Goal: Task Accomplishment & Management: Use online tool/utility

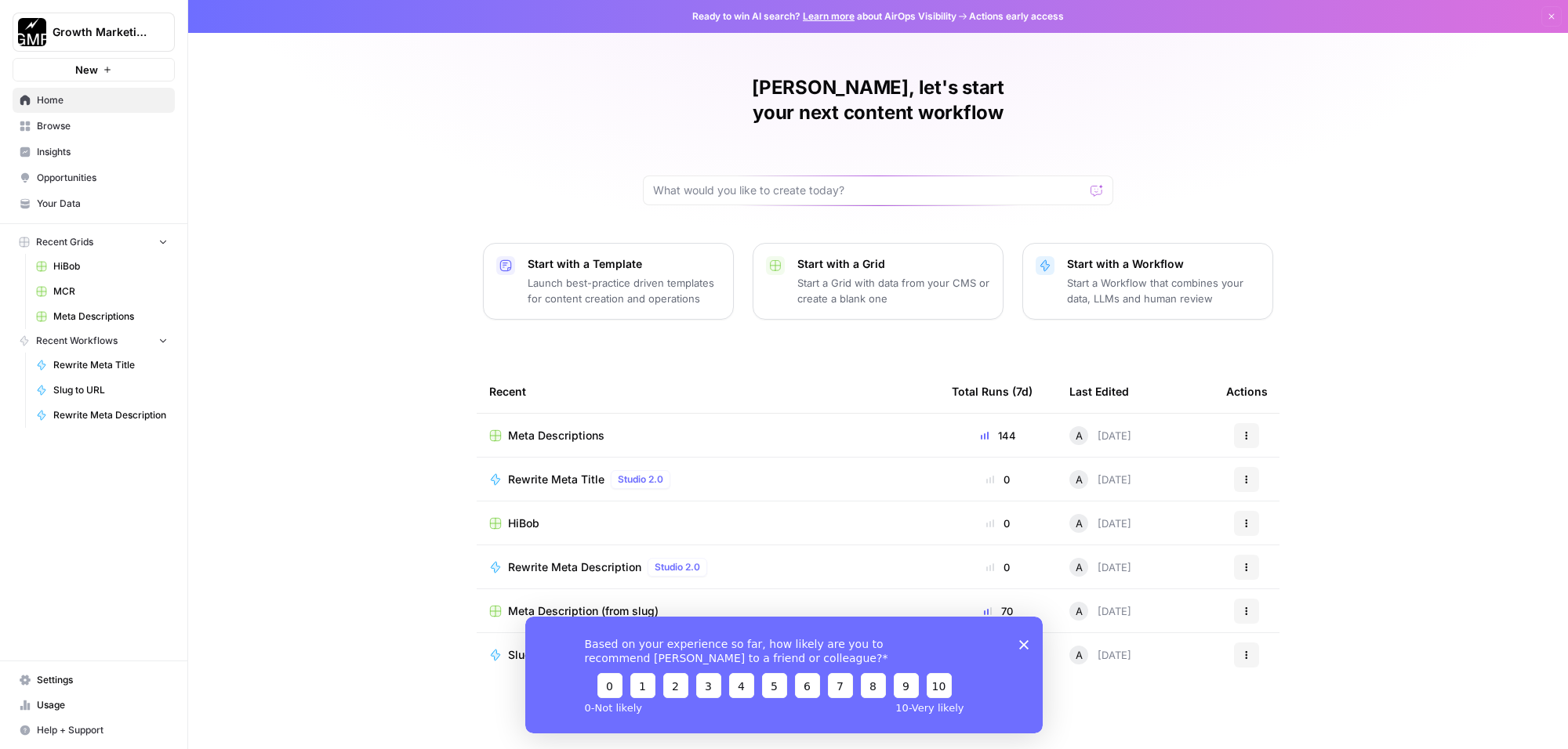
click at [1020, 644] on icon "Close survey" at bounding box center [1024, 645] width 10 height 10
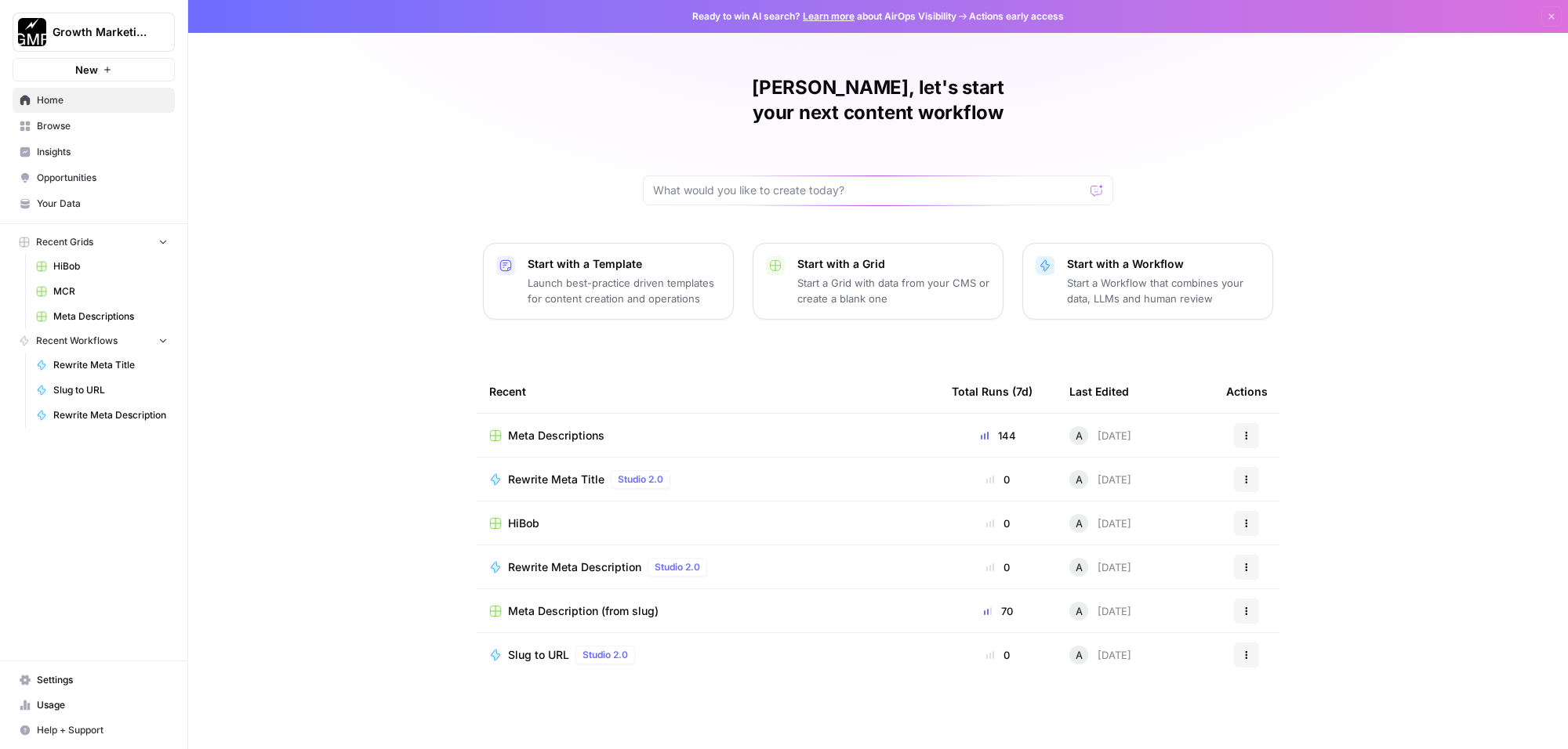
click at [63, 267] on span "HiBob" at bounding box center [110, 266] width 115 height 14
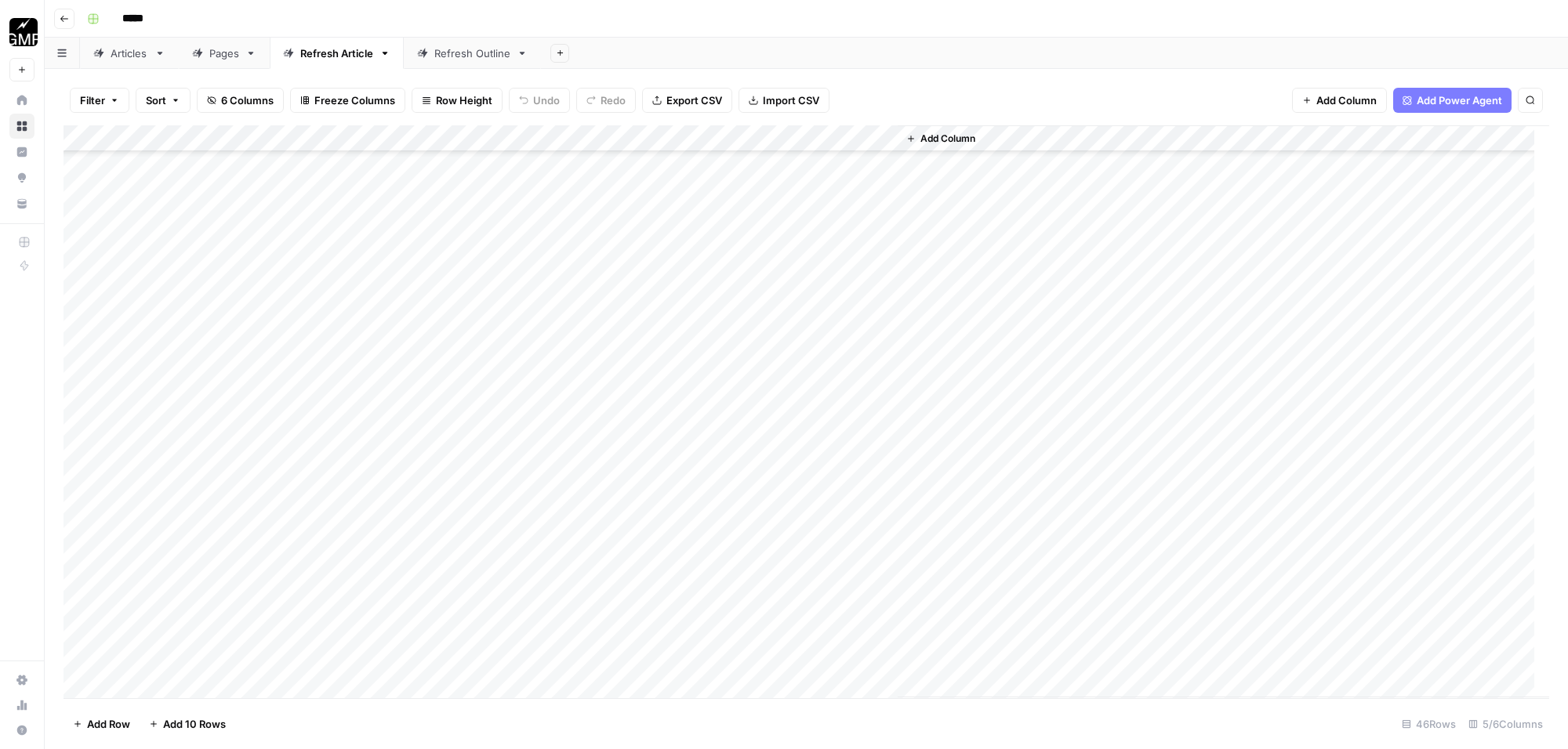
scroll to position [704, 0]
click at [739, 656] on div "Add Column" at bounding box center [806, 412] width 1486 height 573
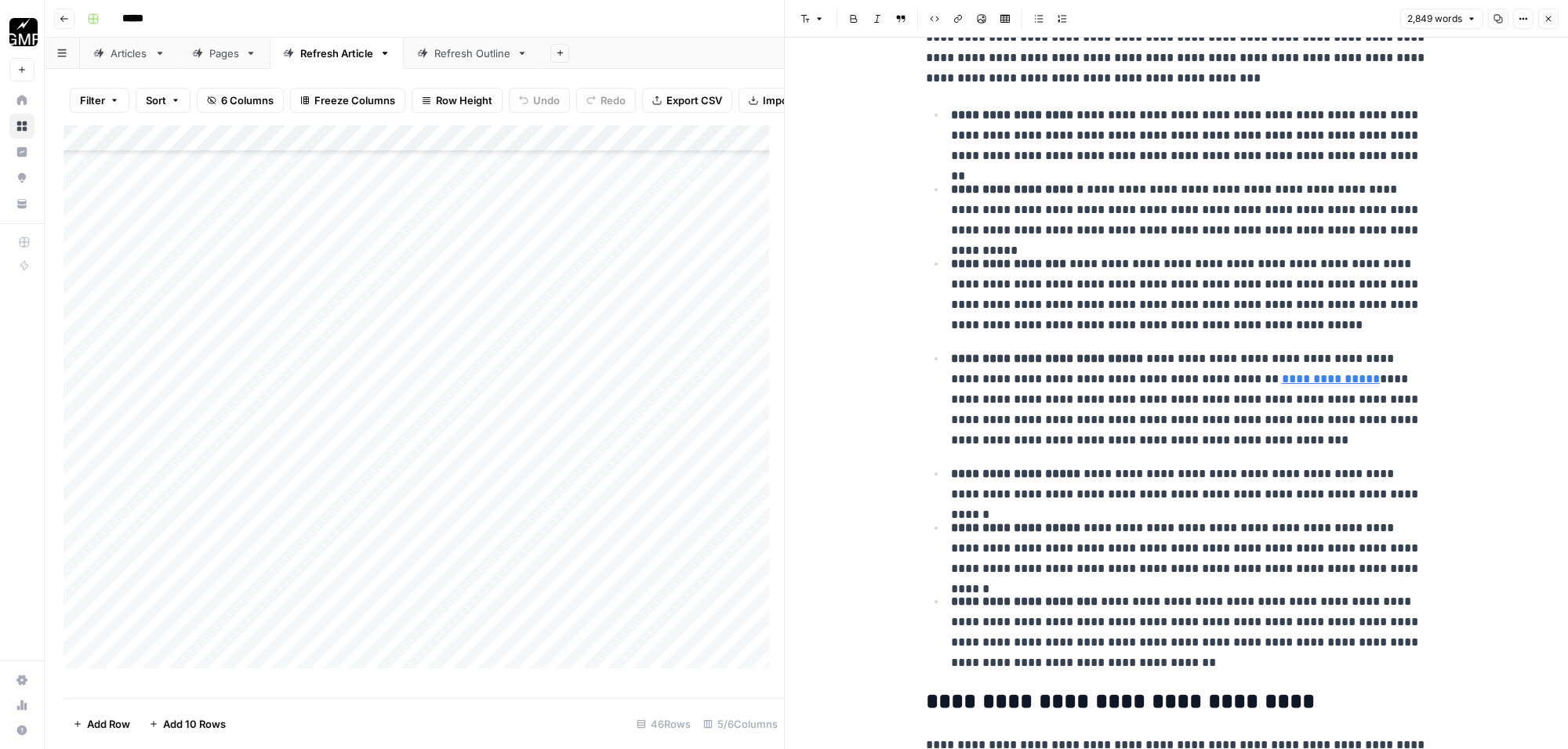
scroll to position [3136, 0]
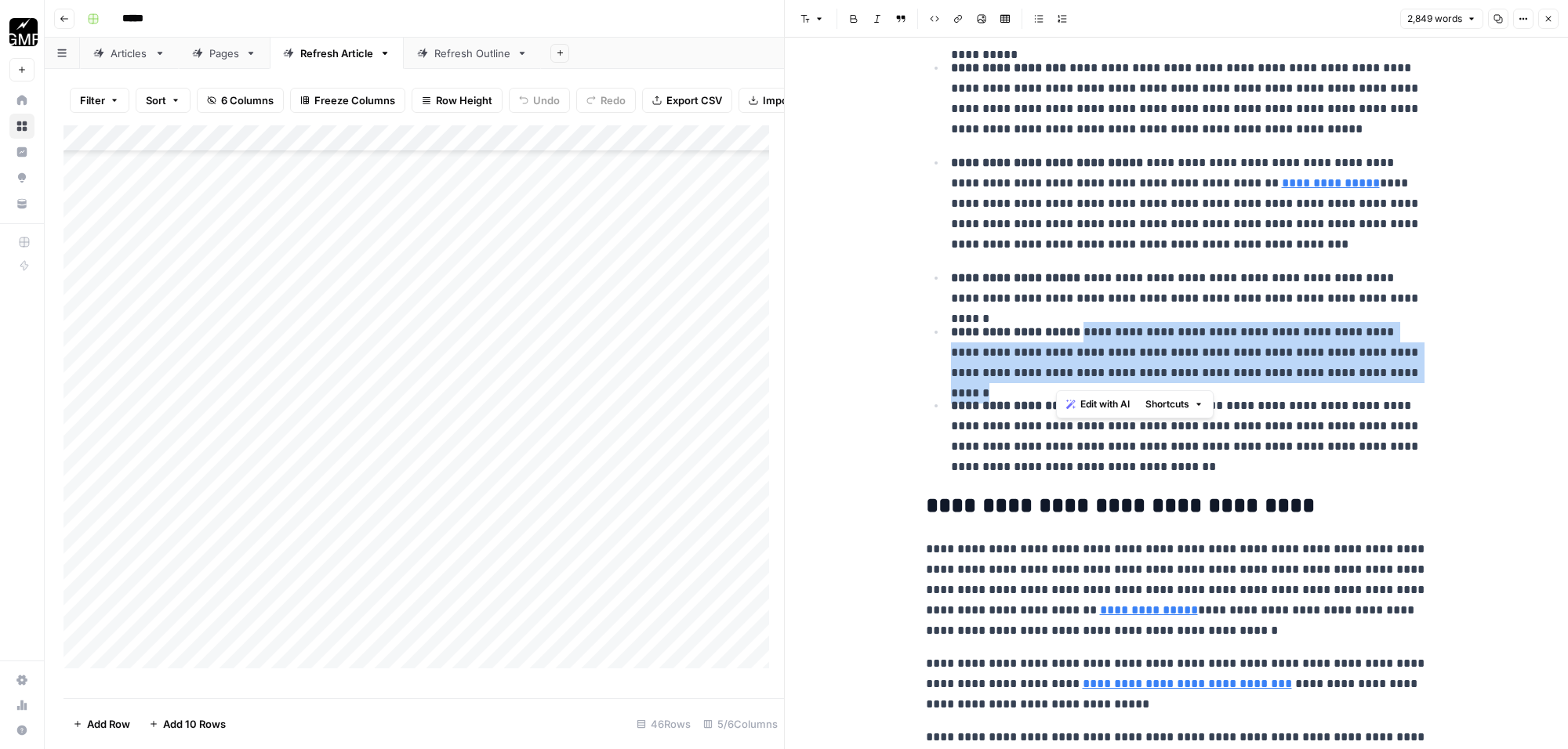
drag, startPoint x: 1345, startPoint y: 379, endPoint x: 1060, endPoint y: 334, distance: 288.5
click at [1060, 334] on p "**********" at bounding box center [1189, 352] width 476 height 61
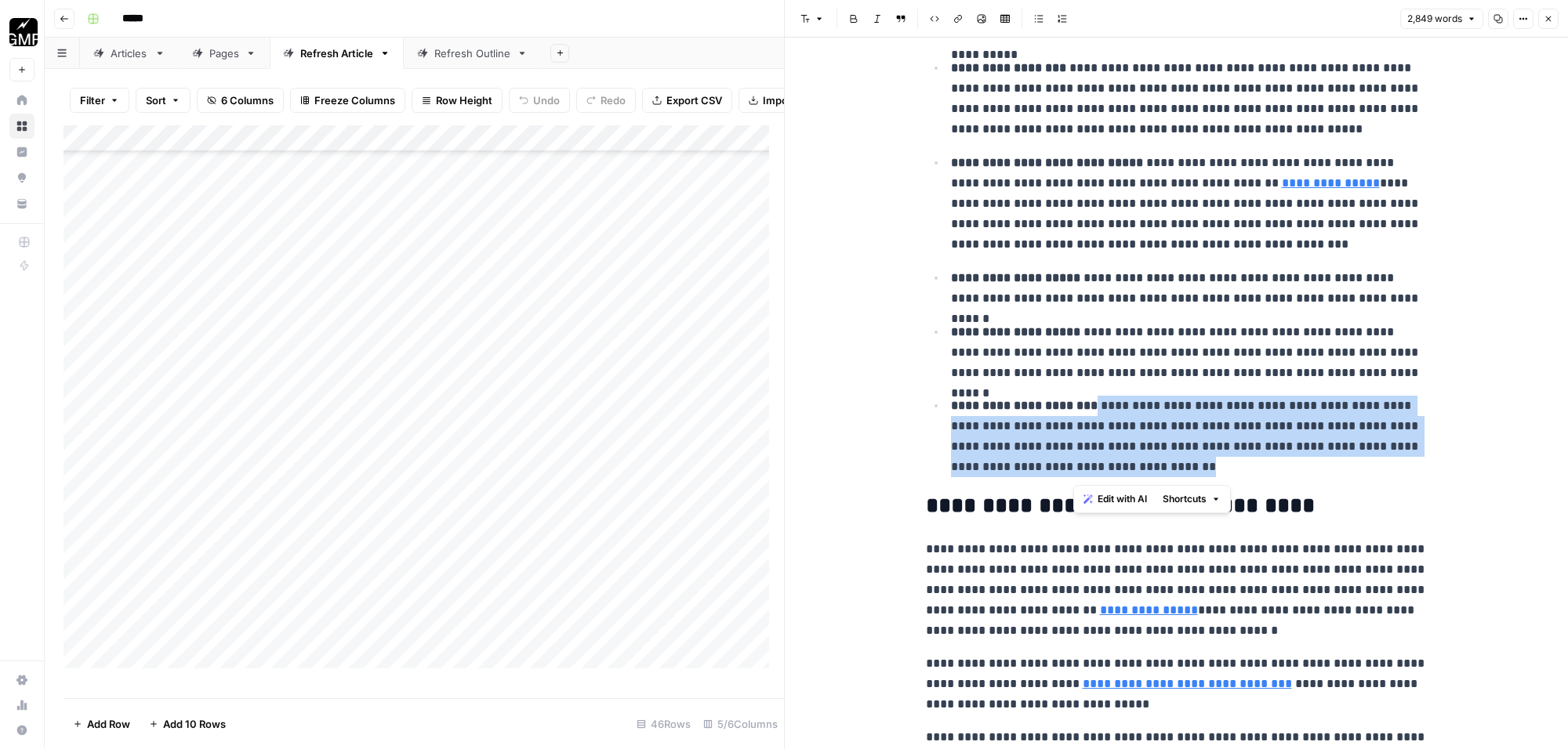
drag, startPoint x: 1094, startPoint y: 472, endPoint x: 1075, endPoint y: 414, distance: 61.0
click at [1075, 414] on p "**********" at bounding box center [1189, 437] width 476 height 82
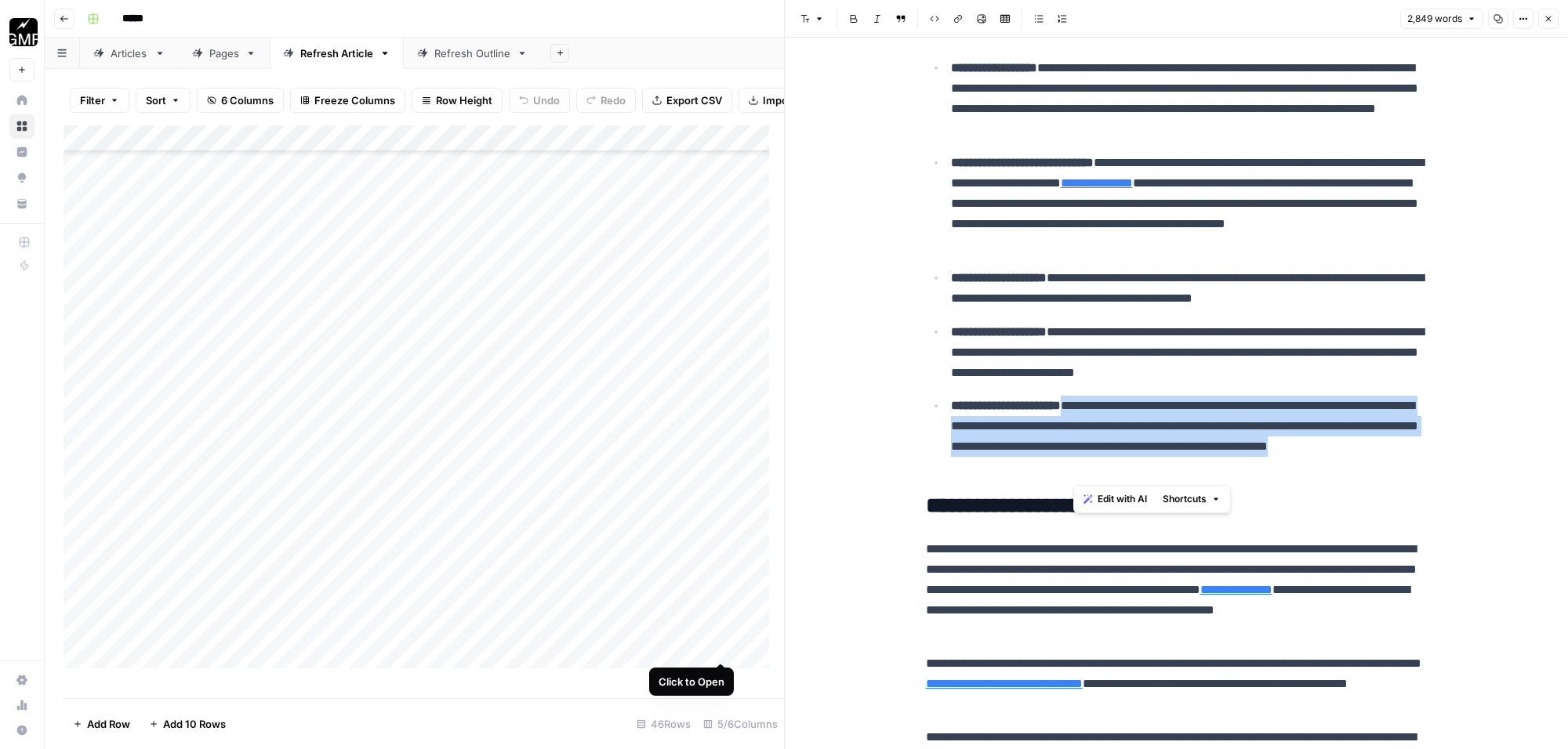
click at [721, 644] on div "Add Column" at bounding box center [423, 404] width 720 height 558
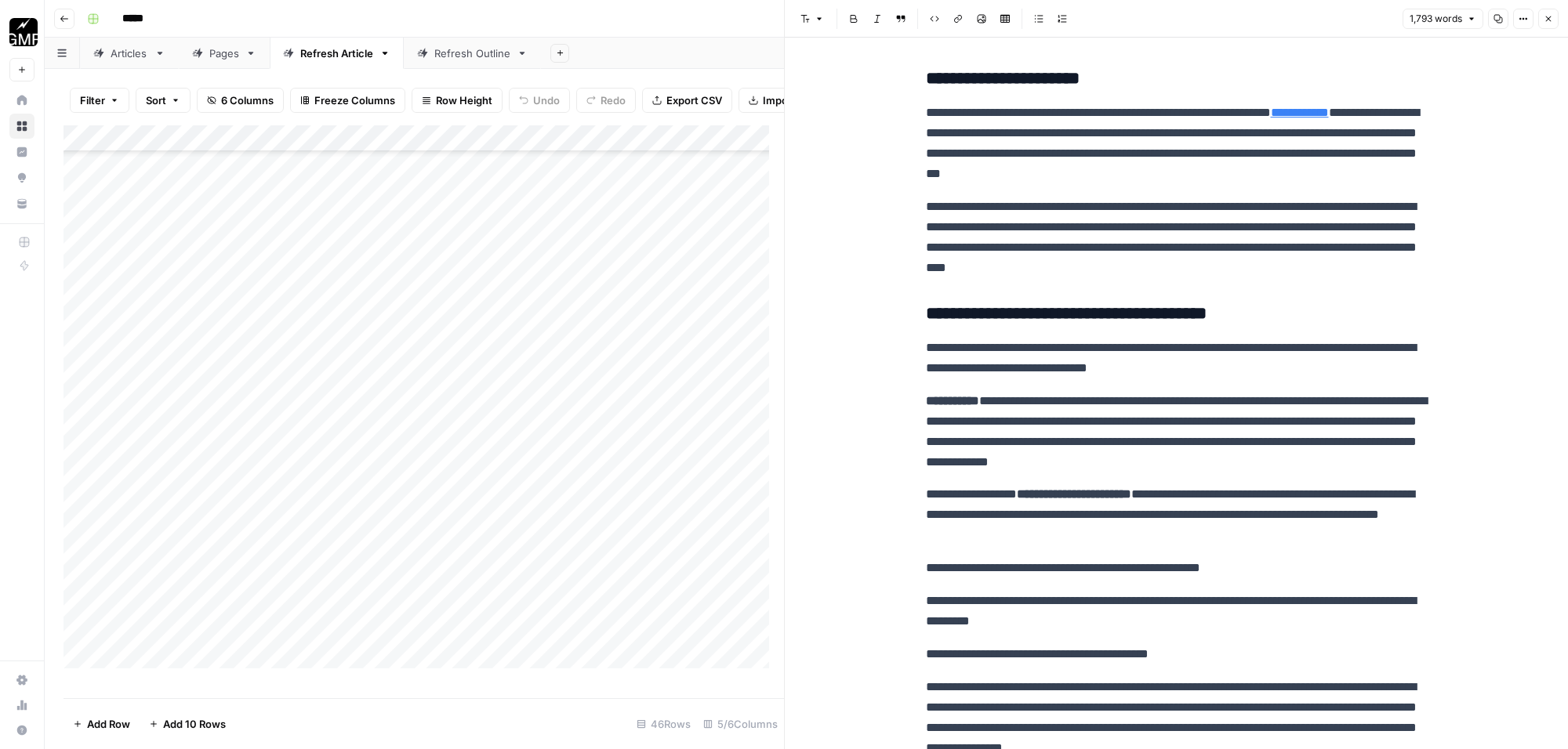
scroll to position [490, 0]
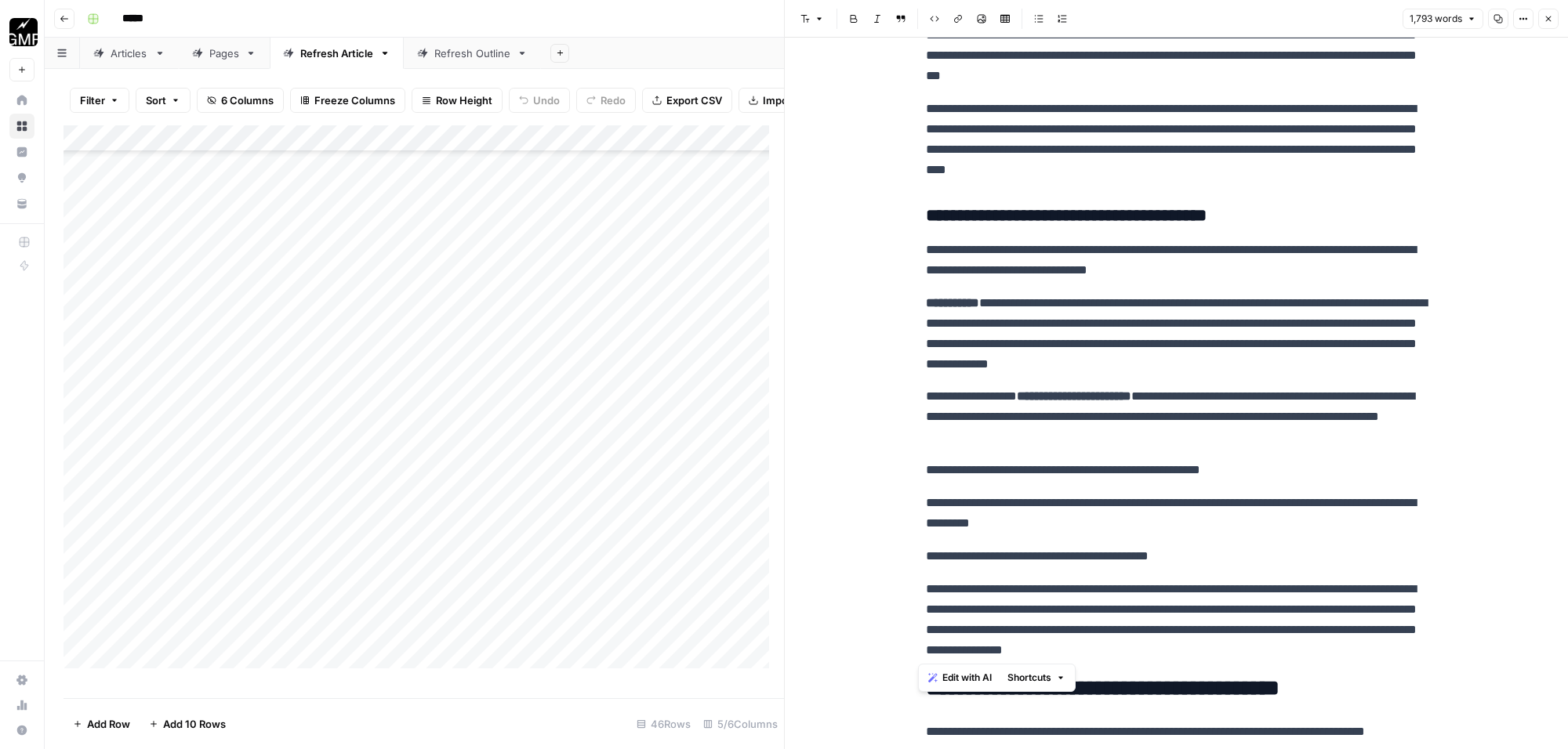
drag, startPoint x: 918, startPoint y: 249, endPoint x: 1387, endPoint y: 649, distance: 616.4
copy div "**********"
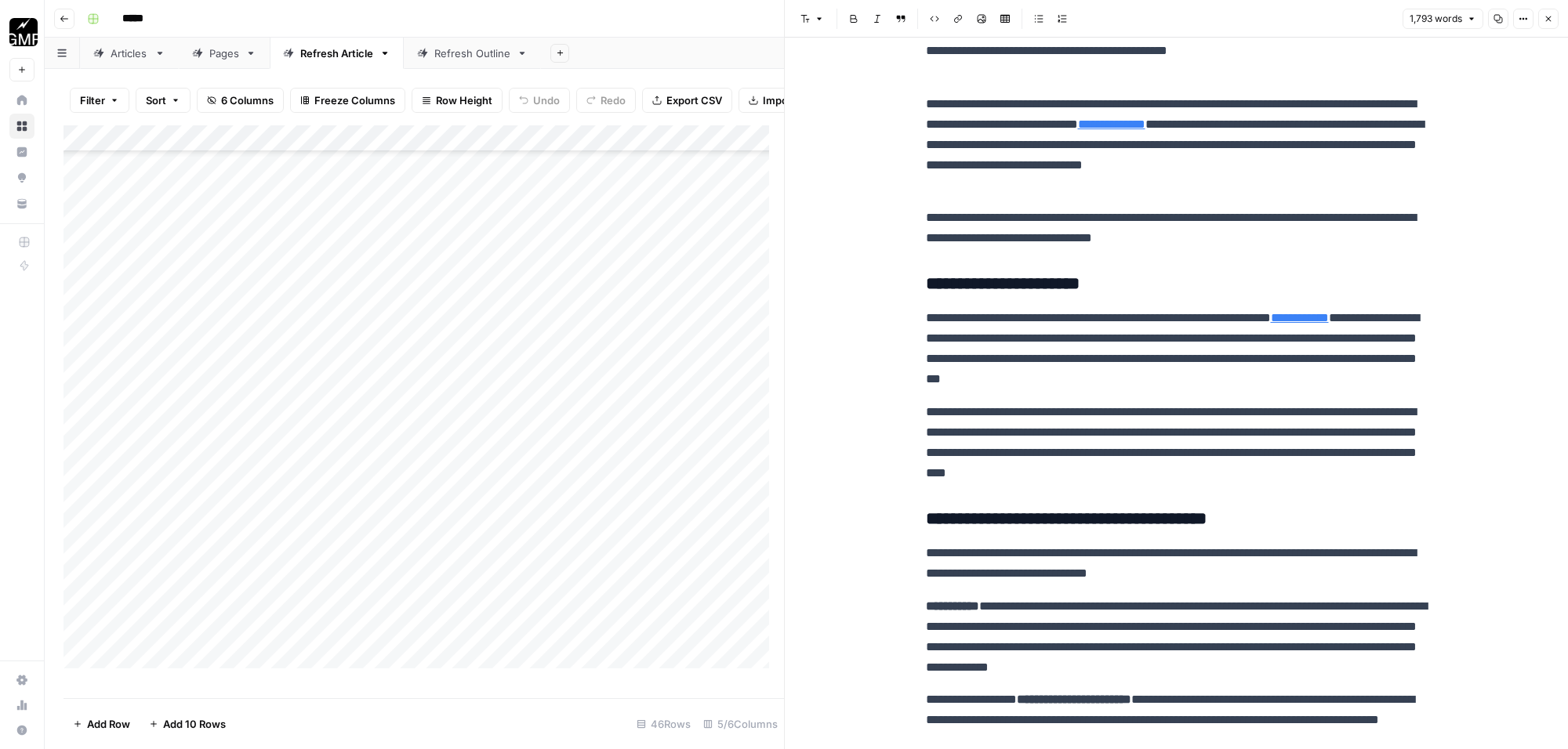
scroll to position [196, 0]
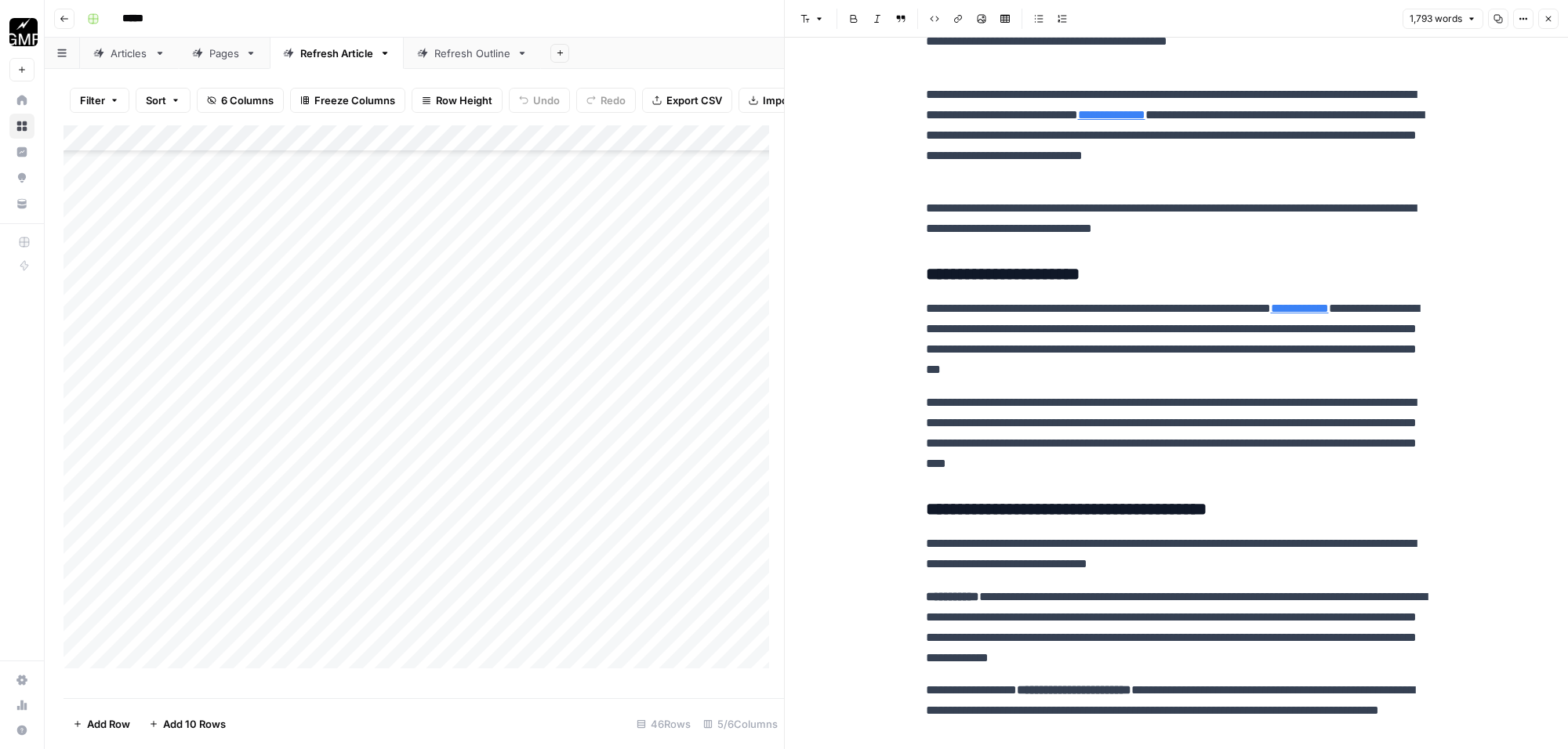
click at [1377, 472] on p "**********" at bounding box center [1176, 433] width 501 height 82
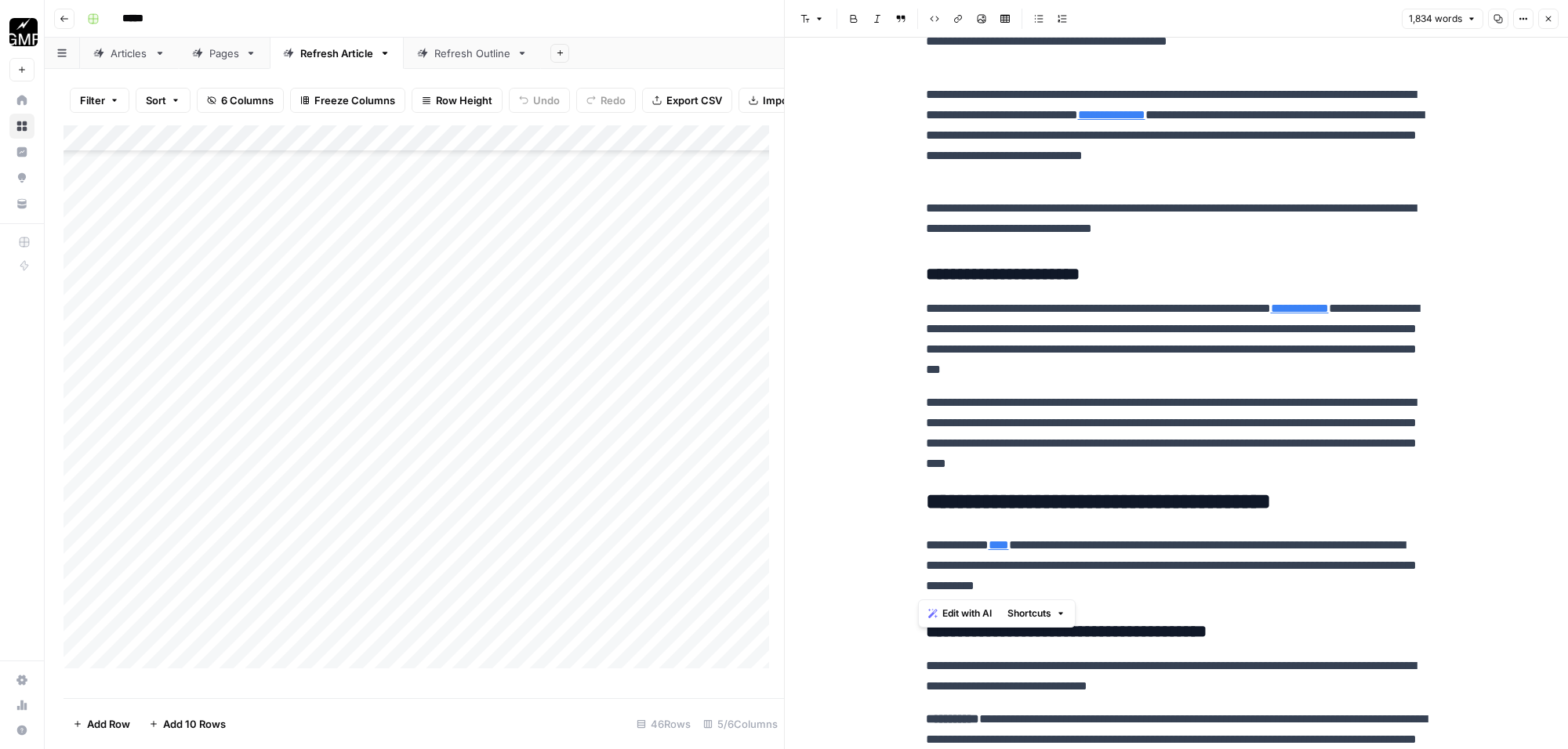
drag, startPoint x: 1225, startPoint y: 586, endPoint x: 912, endPoint y: 548, distance: 315.3
click at [981, 612] on span "Edit with AI" at bounding box center [967, 613] width 49 height 14
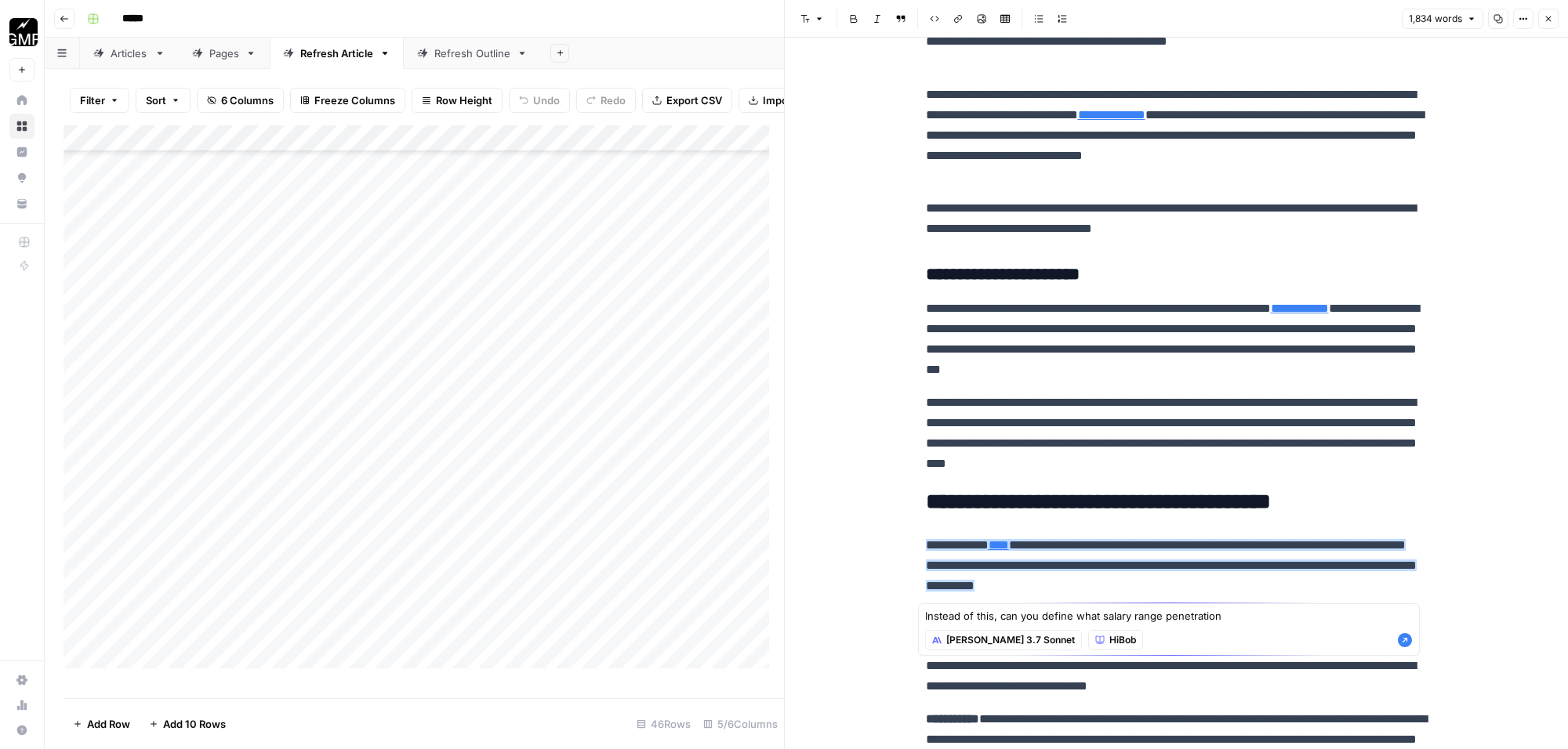
click at [1088, 613] on textarea "Instead of this, can you define what salary range penetration" at bounding box center [1170, 616] width 488 height 15
click at [1224, 613] on textarea "Instead of this, can you define salary range penetration" at bounding box center [1170, 616] width 488 height 15
type textarea "Instead of this, can you define salary range penetration?"
click at [1406, 644] on icon "button" at bounding box center [1405, 640] width 14 height 14
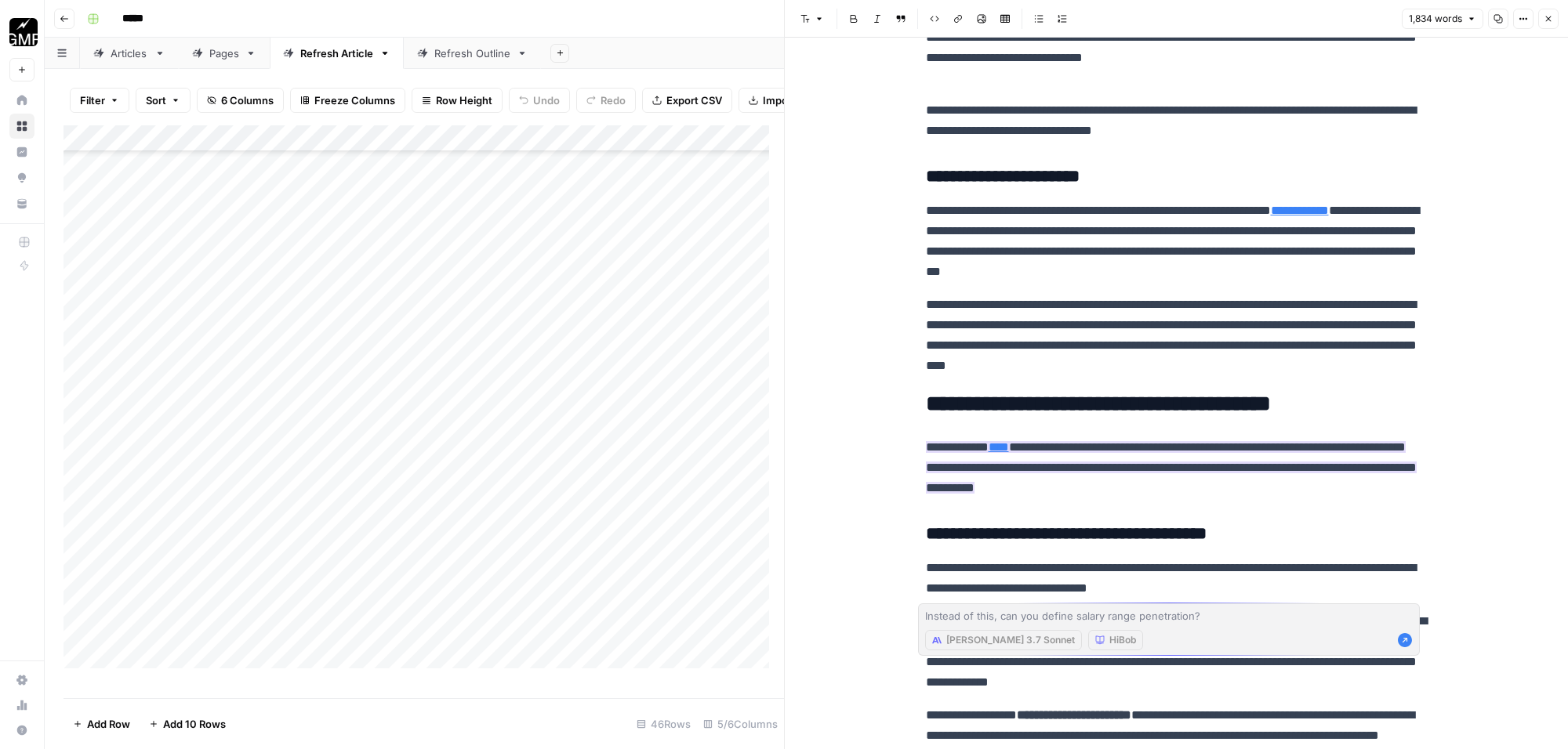
scroll to position [392, 0]
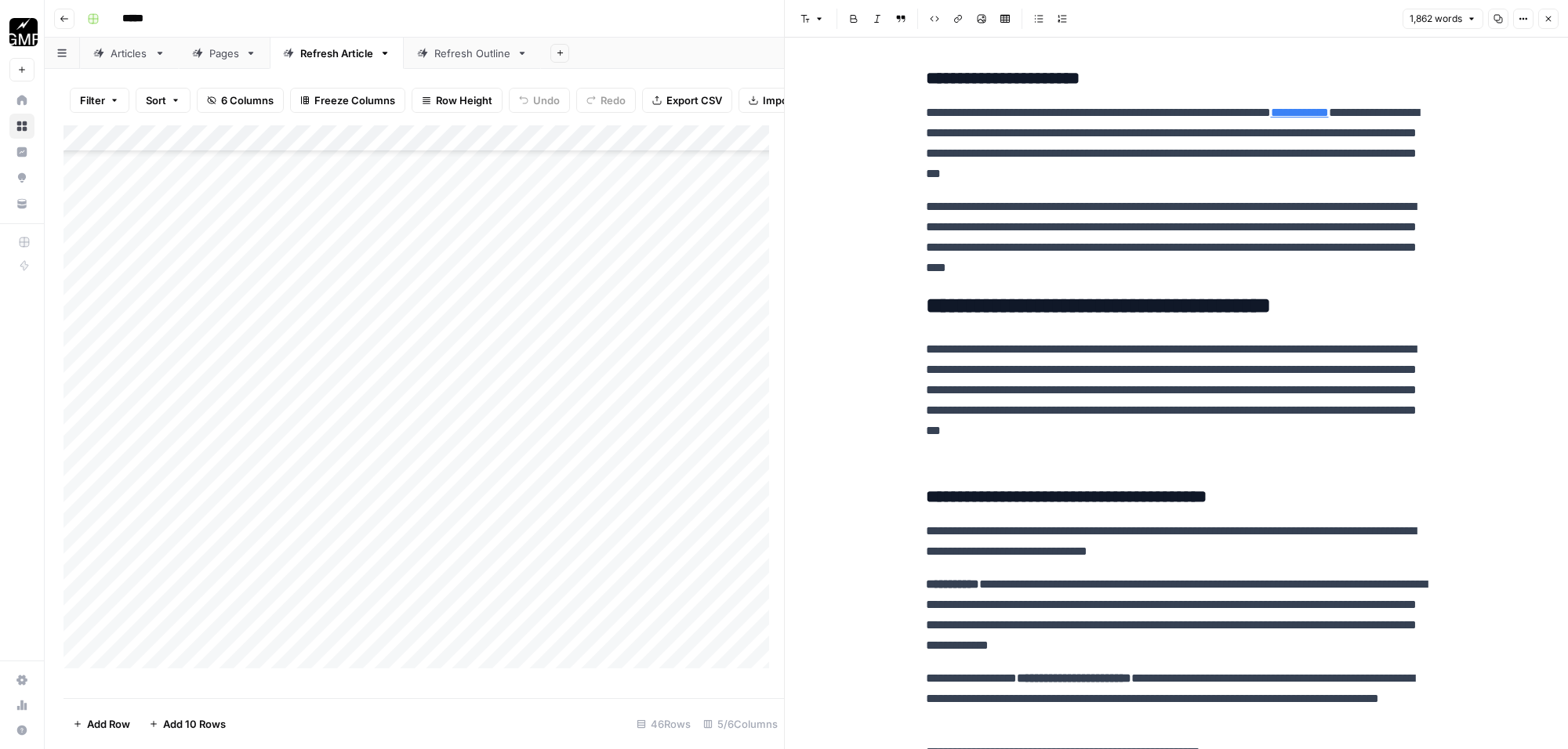
click at [1157, 383] on p "**********" at bounding box center [1176, 400] width 501 height 122
copy p "**********"
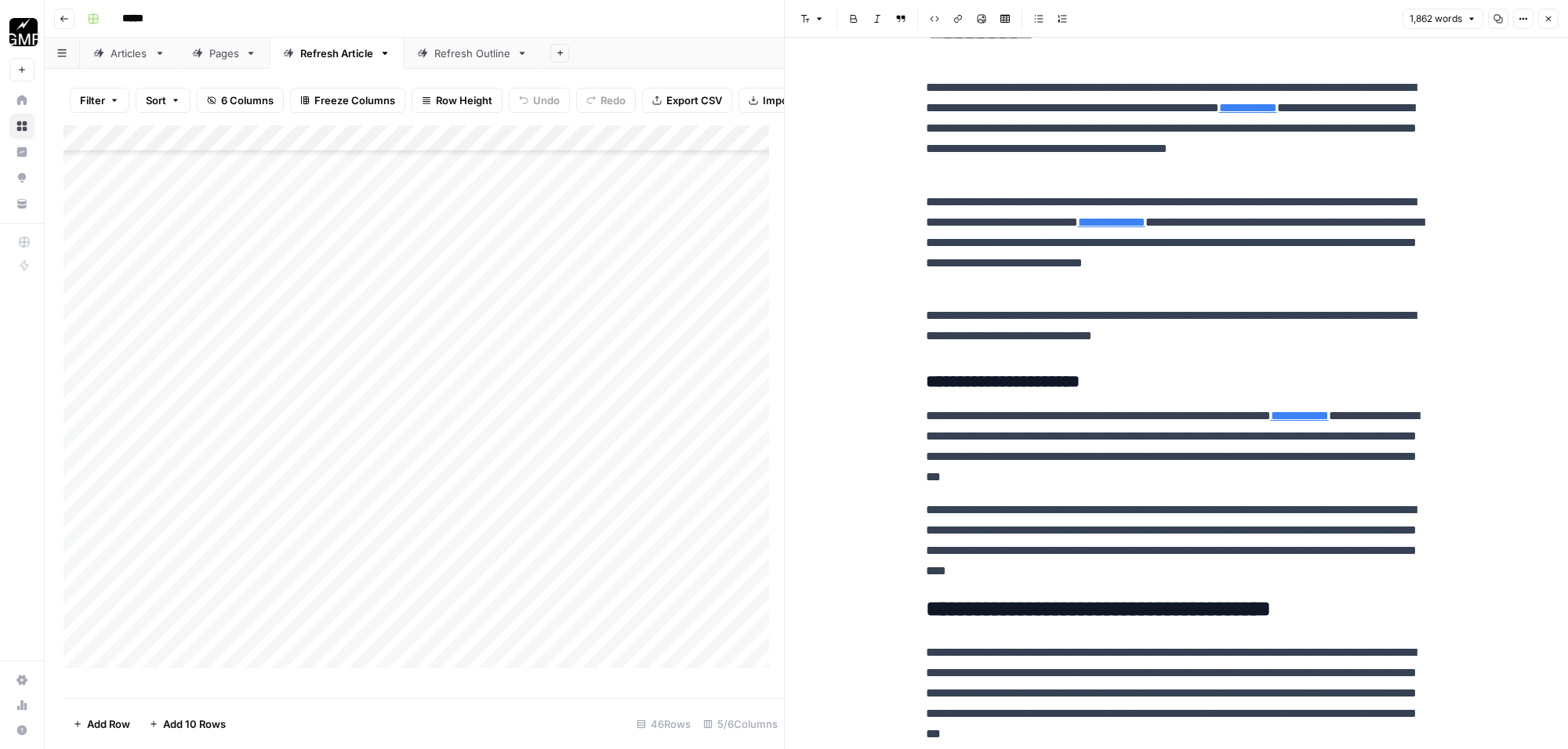
scroll to position [0, 0]
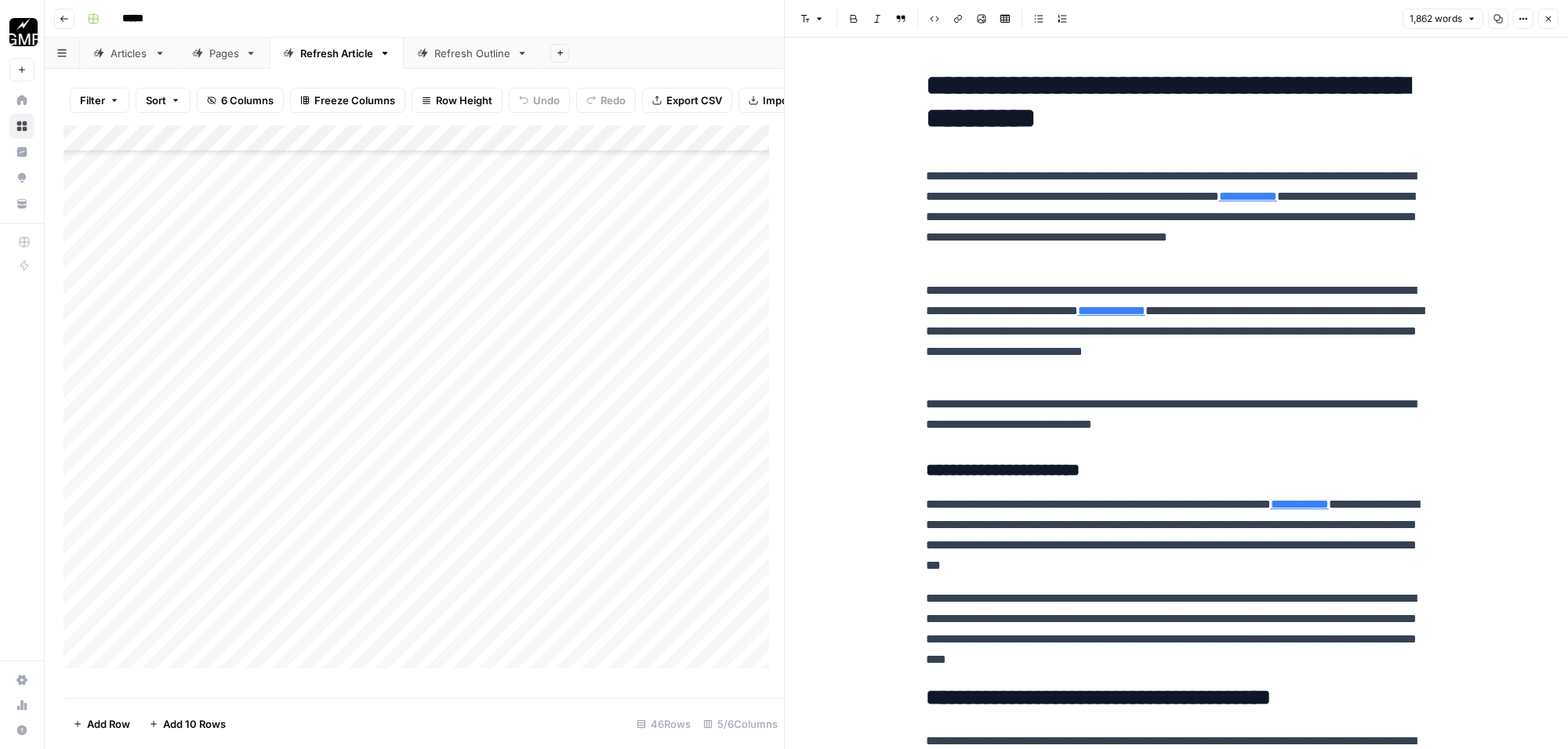
click at [57, 20] on button "Go back" at bounding box center [64, 18] width 20 height 20
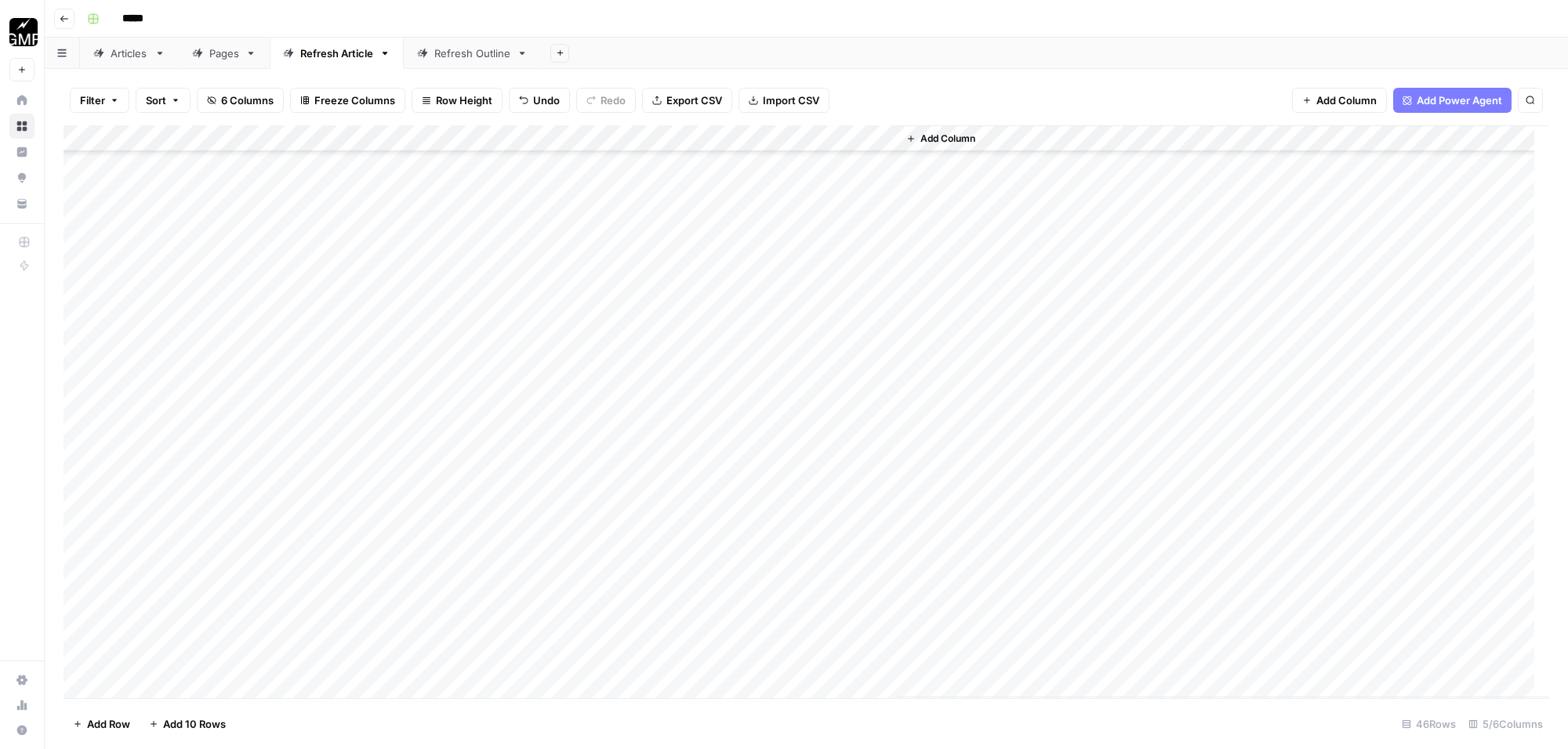
click at [57, 20] on button "Go back" at bounding box center [64, 18] width 20 height 20
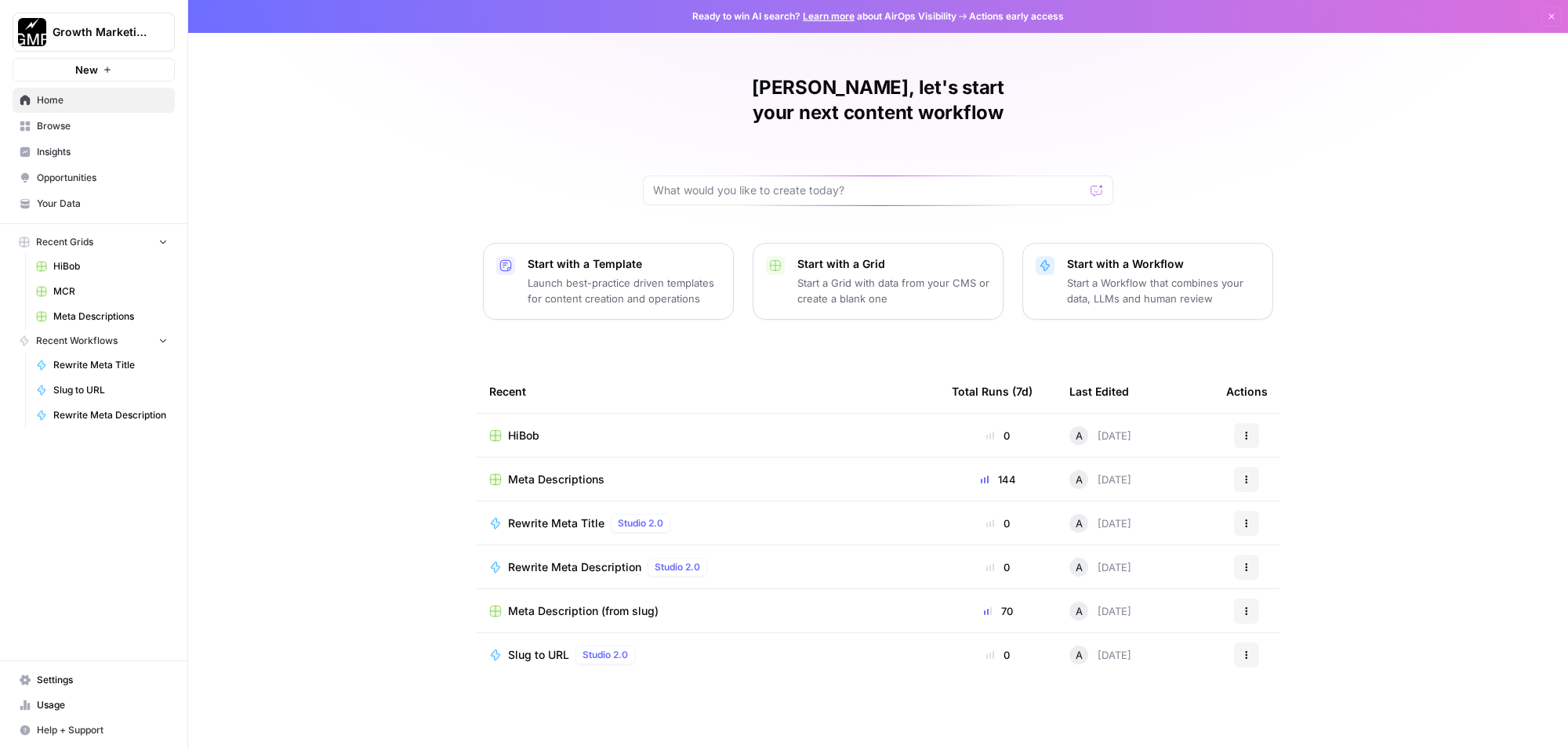
click at [79, 127] on span "Browse" at bounding box center [102, 126] width 131 height 14
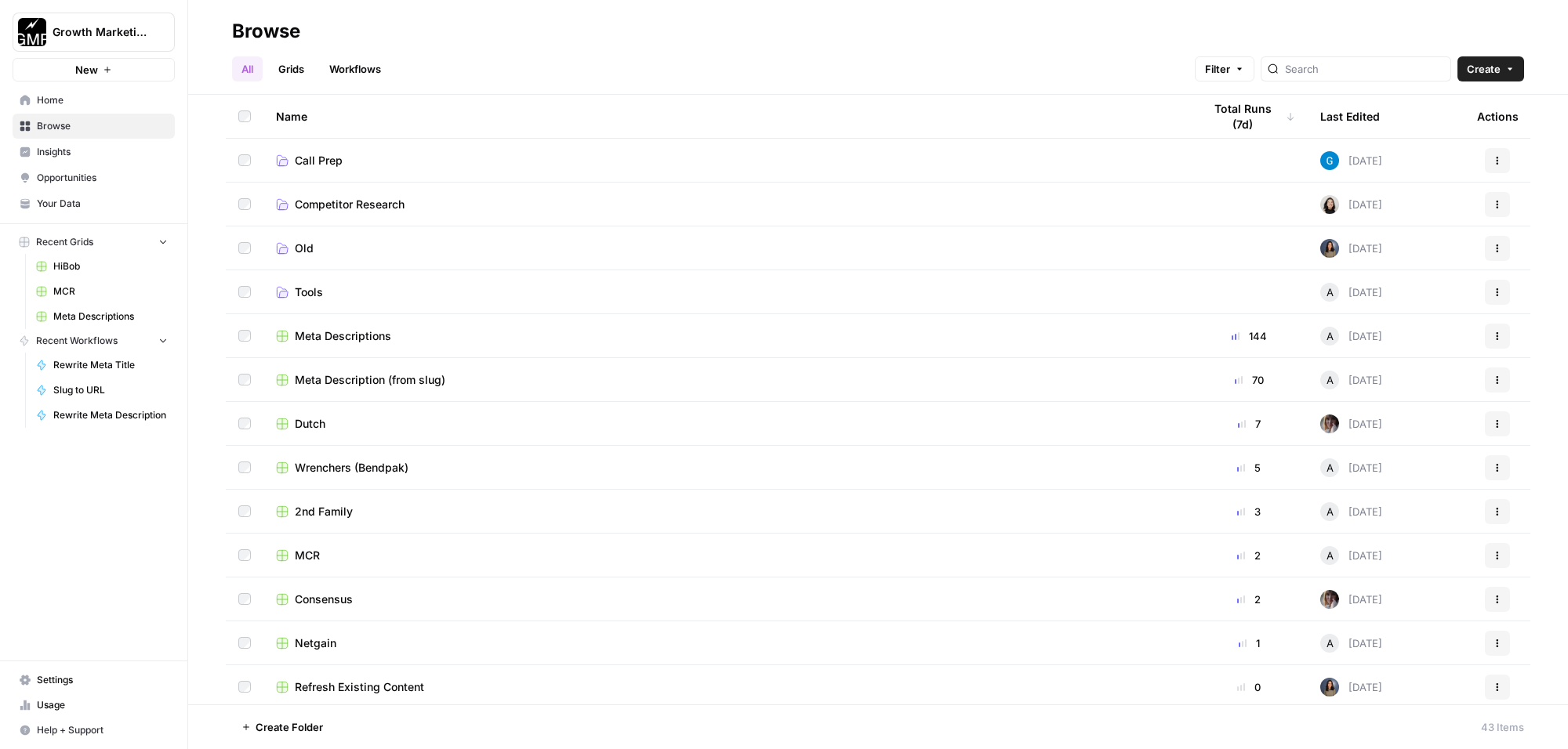
scroll to position [196, 0]
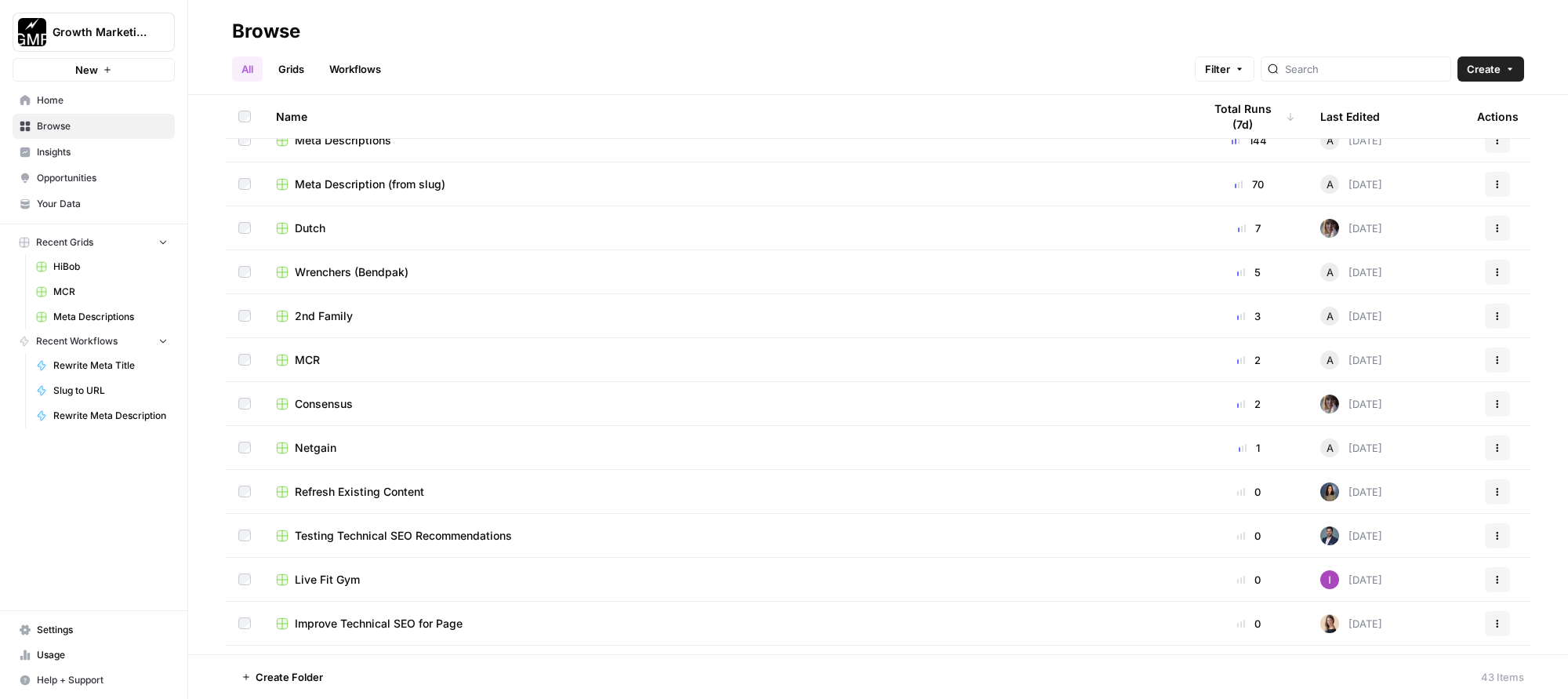
click at [338, 264] on span "Wrenchers (Bendpak)" at bounding box center [352, 272] width 114 height 15
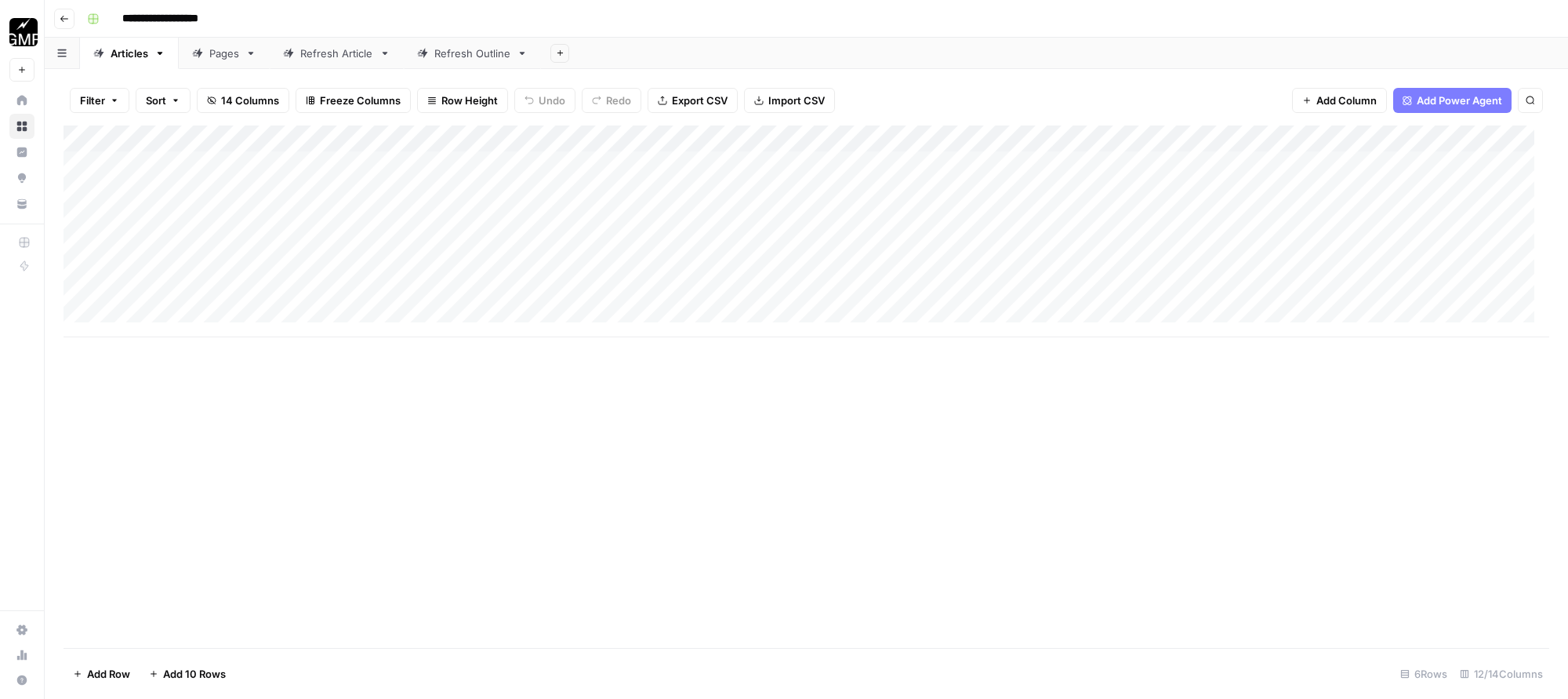
click at [221, 57] on div "Pages" at bounding box center [224, 53] width 30 height 15
click at [773, 240] on div "Add Column" at bounding box center [806, 310] width 1486 height 371
click at [791, 244] on div "Add Column" at bounding box center [806, 310] width 1486 height 371
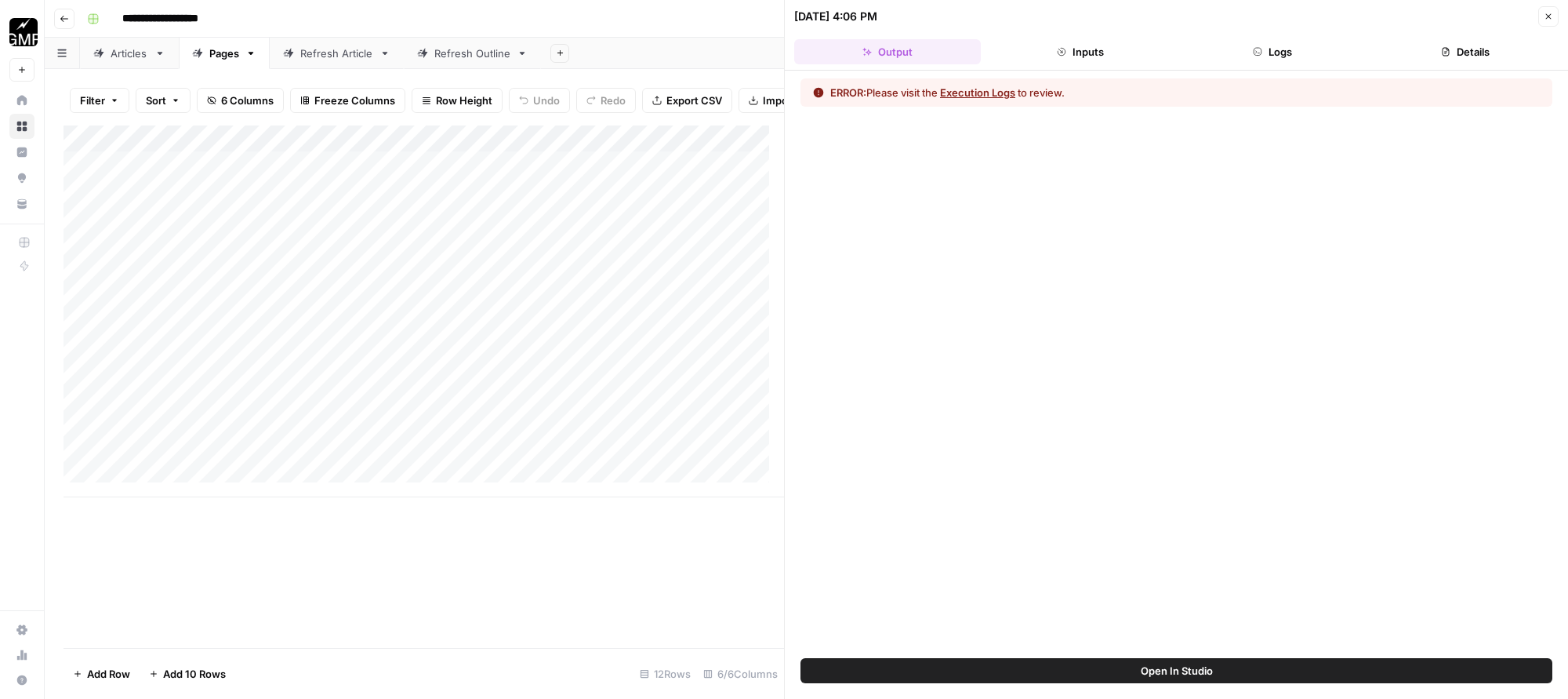
click at [996, 94] on button "Execution Logs" at bounding box center [978, 93] width 75 height 15
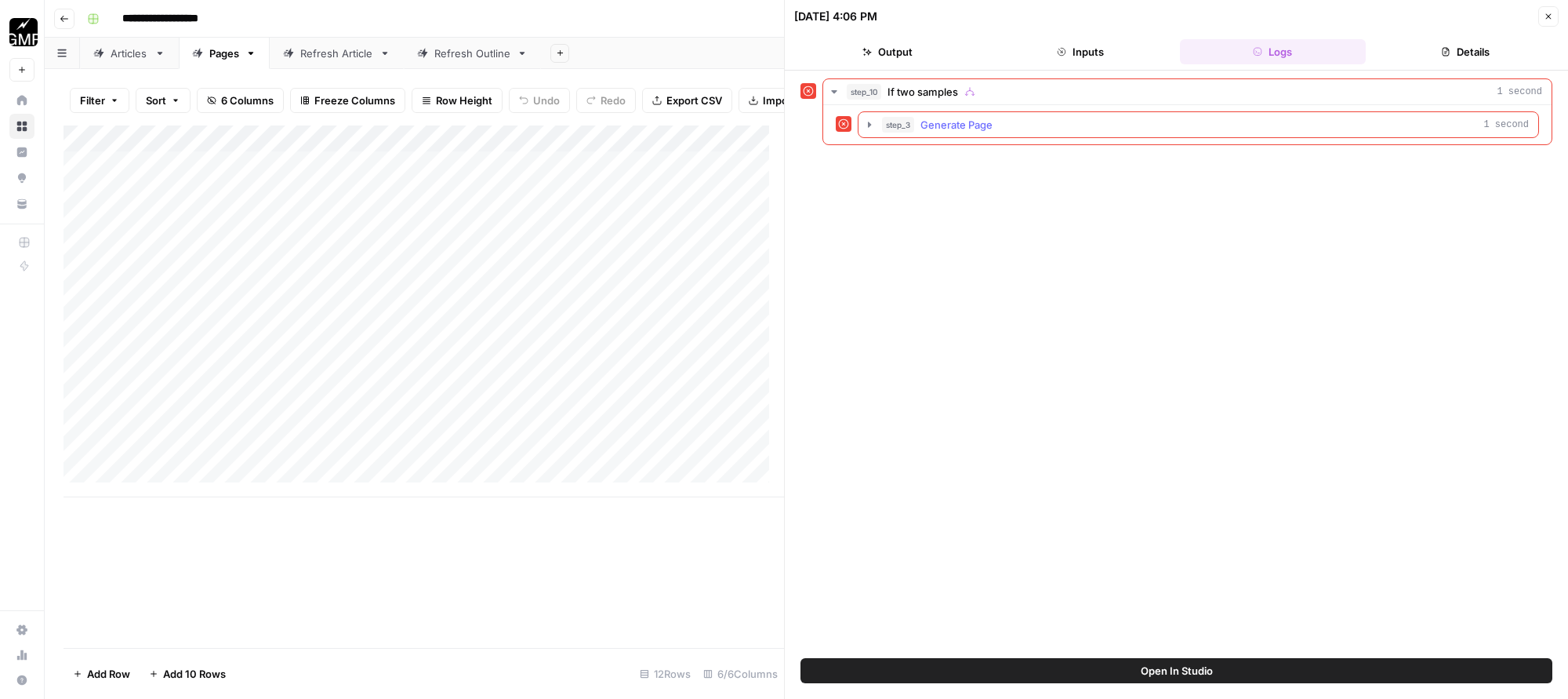
click at [867, 125] on icon "button" at bounding box center [869, 124] width 13 height 13
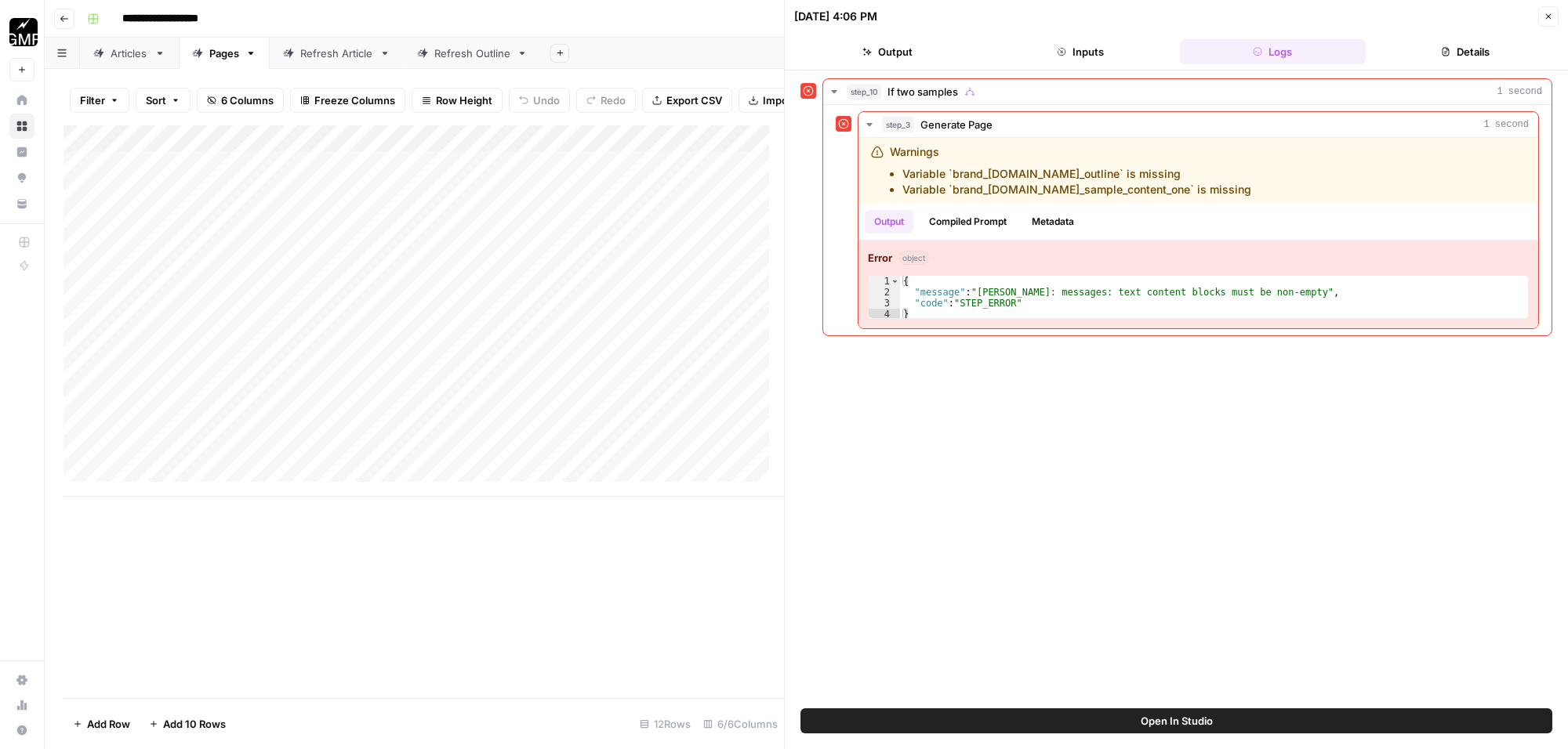
click at [808, 92] on icon at bounding box center [809, 91] width 11 height 11
click at [1553, 19] on icon "button" at bounding box center [1549, 16] width 10 height 10
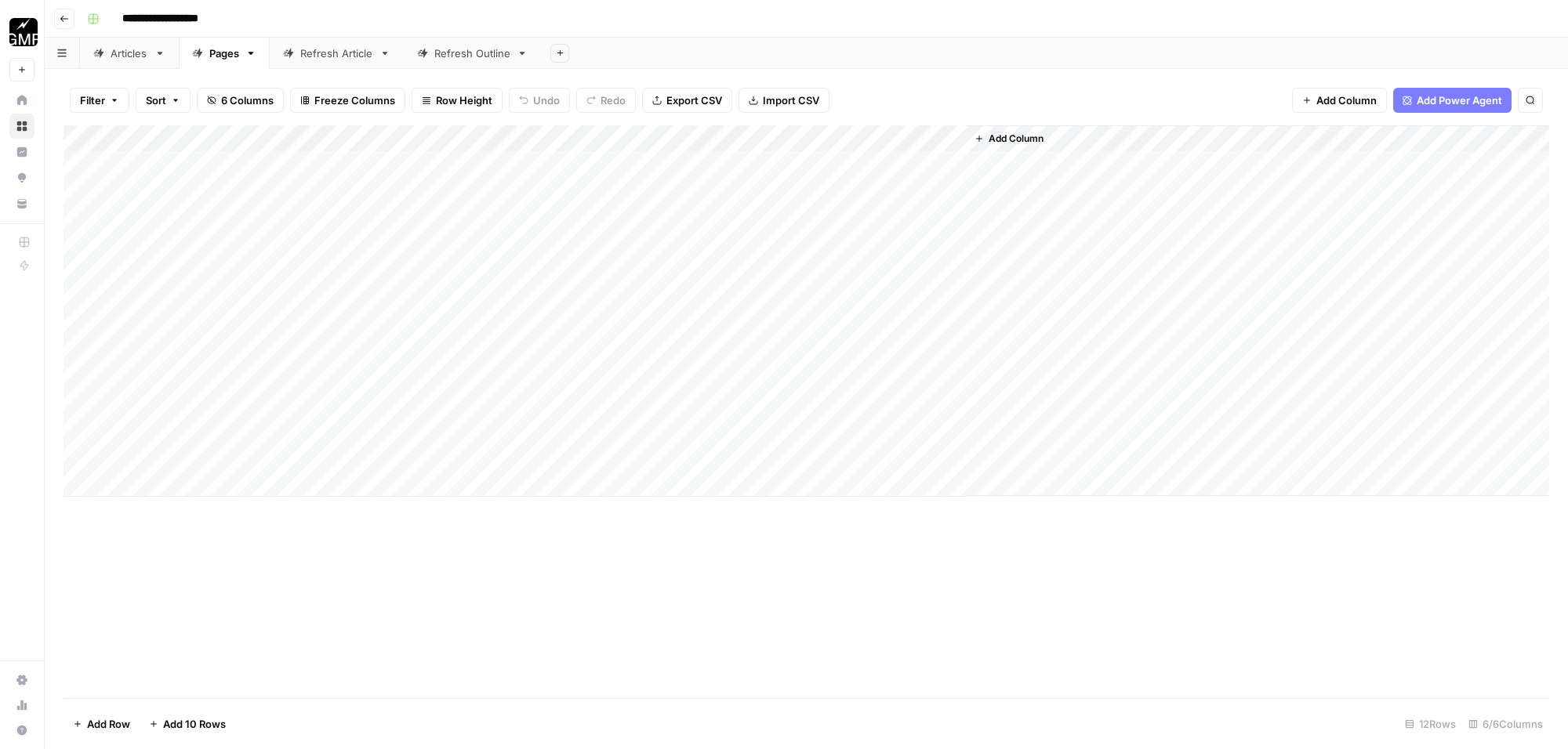
click at [770, 240] on div "Add Column" at bounding box center [806, 310] width 1486 height 371
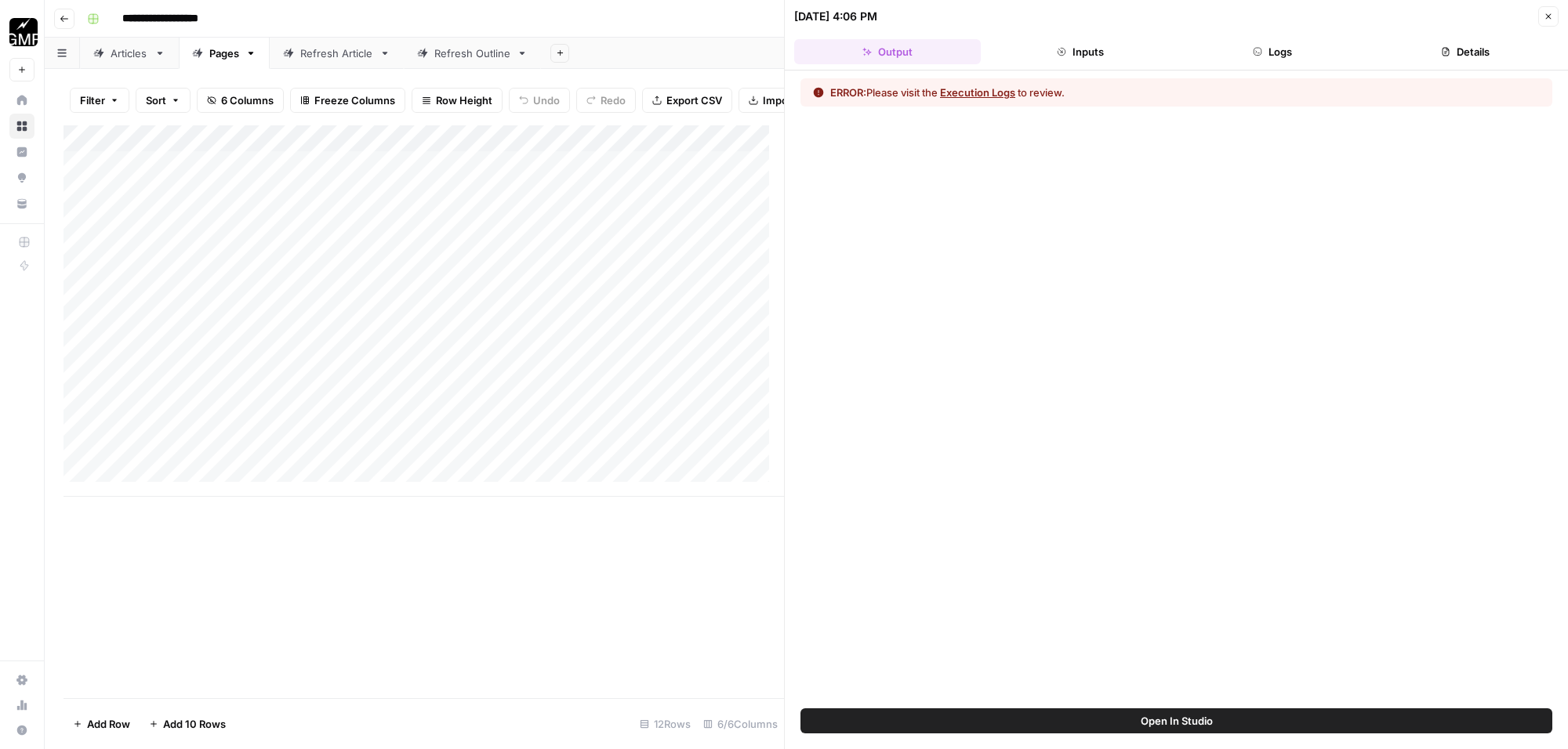
click at [1554, 16] on button "Close" at bounding box center [1549, 16] width 20 height 20
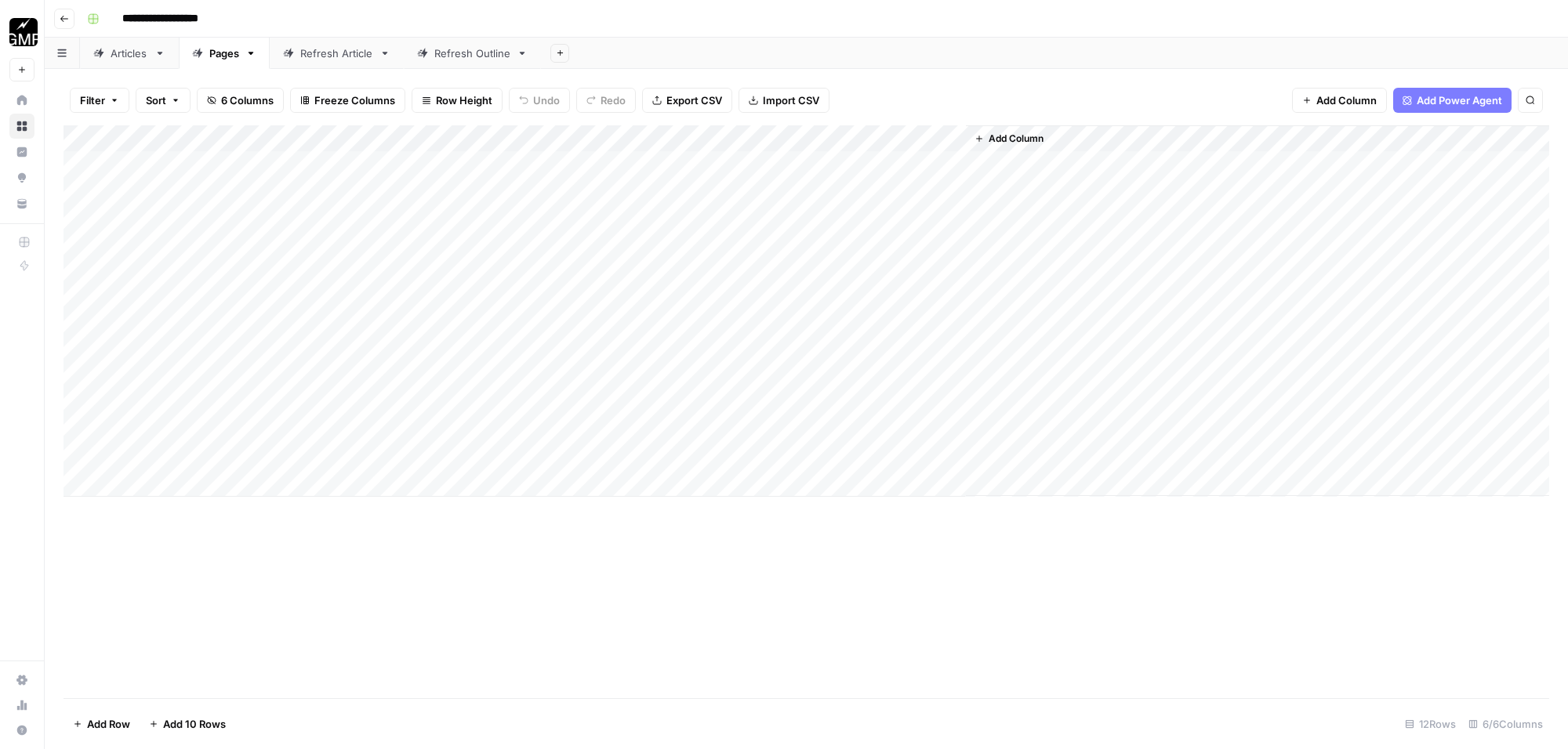
click at [790, 142] on div "Add Column" at bounding box center [806, 310] width 1486 height 371
click at [774, 269] on span "Configure Inputs" at bounding box center [782, 270] width 137 height 15
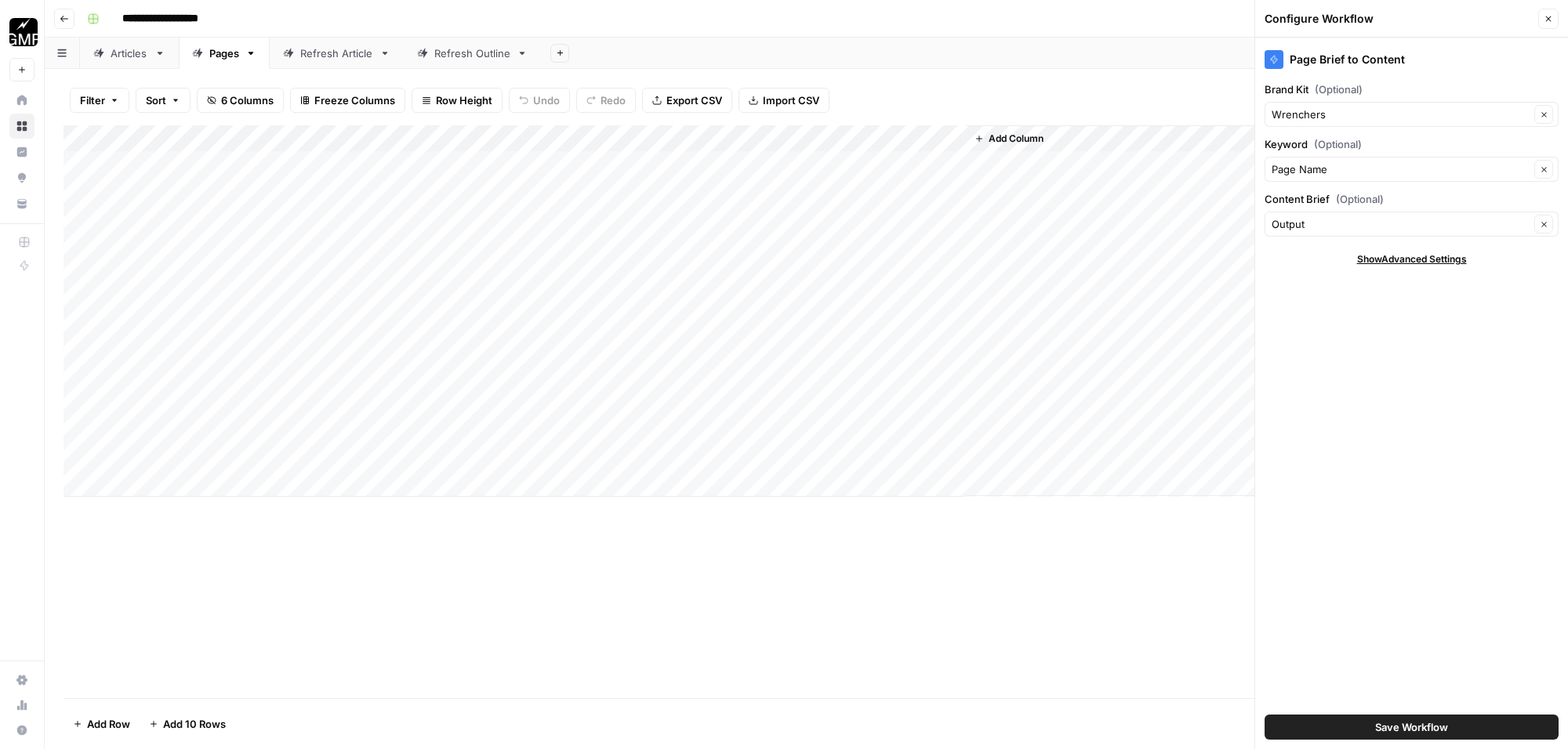
click at [1549, 20] on icon "button" at bounding box center [1549, 19] width 10 height 10
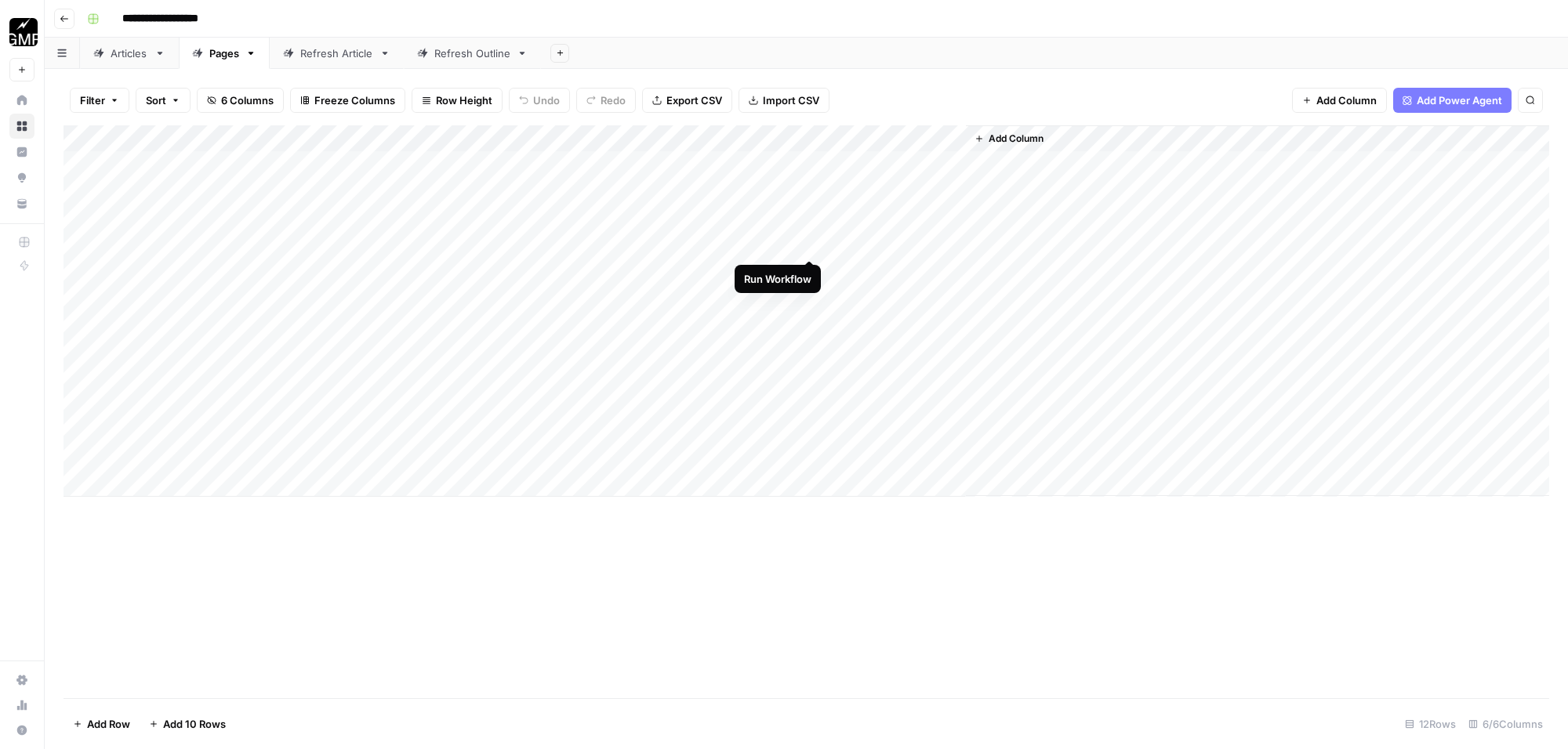
click at [805, 243] on div "Add Column" at bounding box center [806, 310] width 1486 height 371
click at [947, 241] on div "Add Column" at bounding box center [806, 310] width 1486 height 371
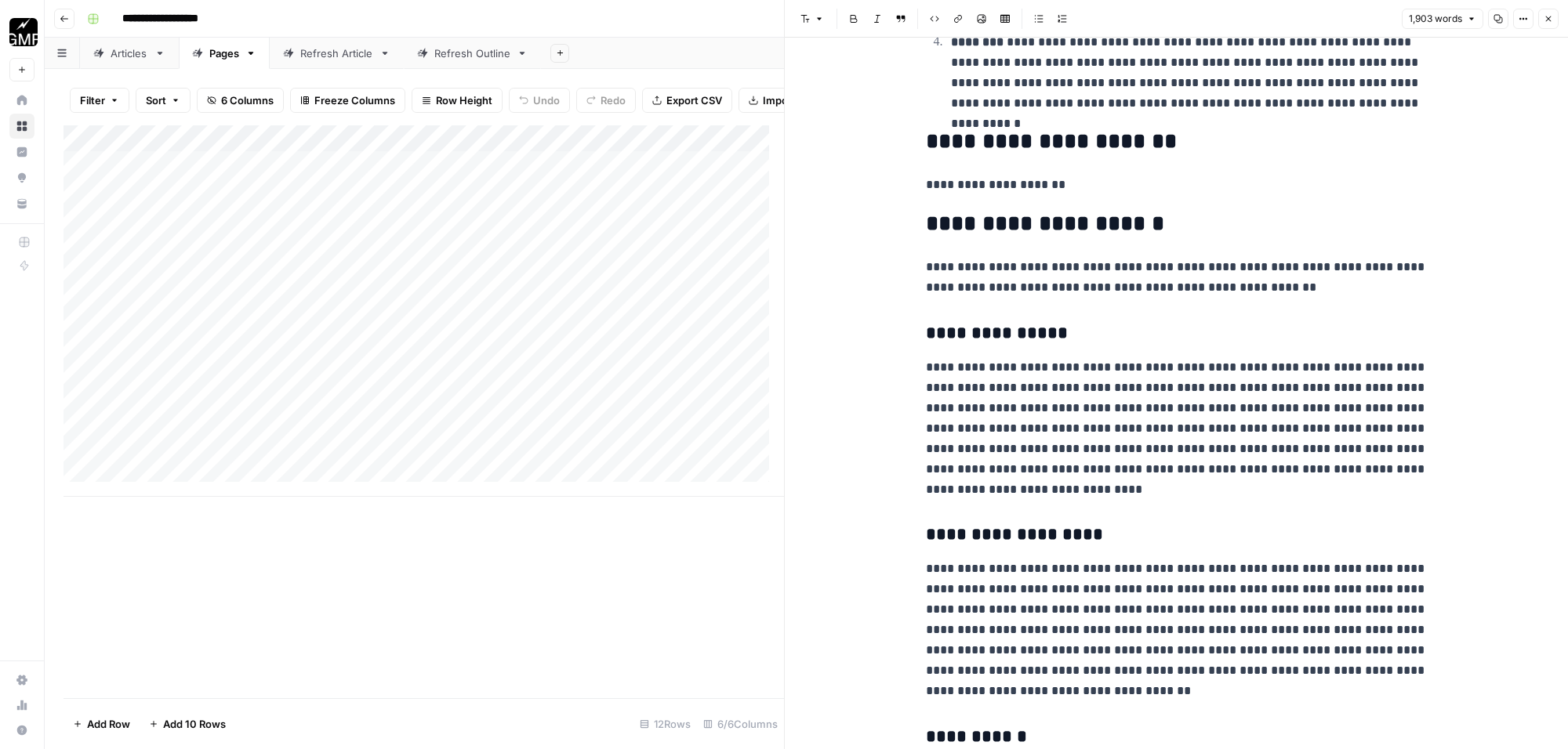
scroll to position [1078, 0]
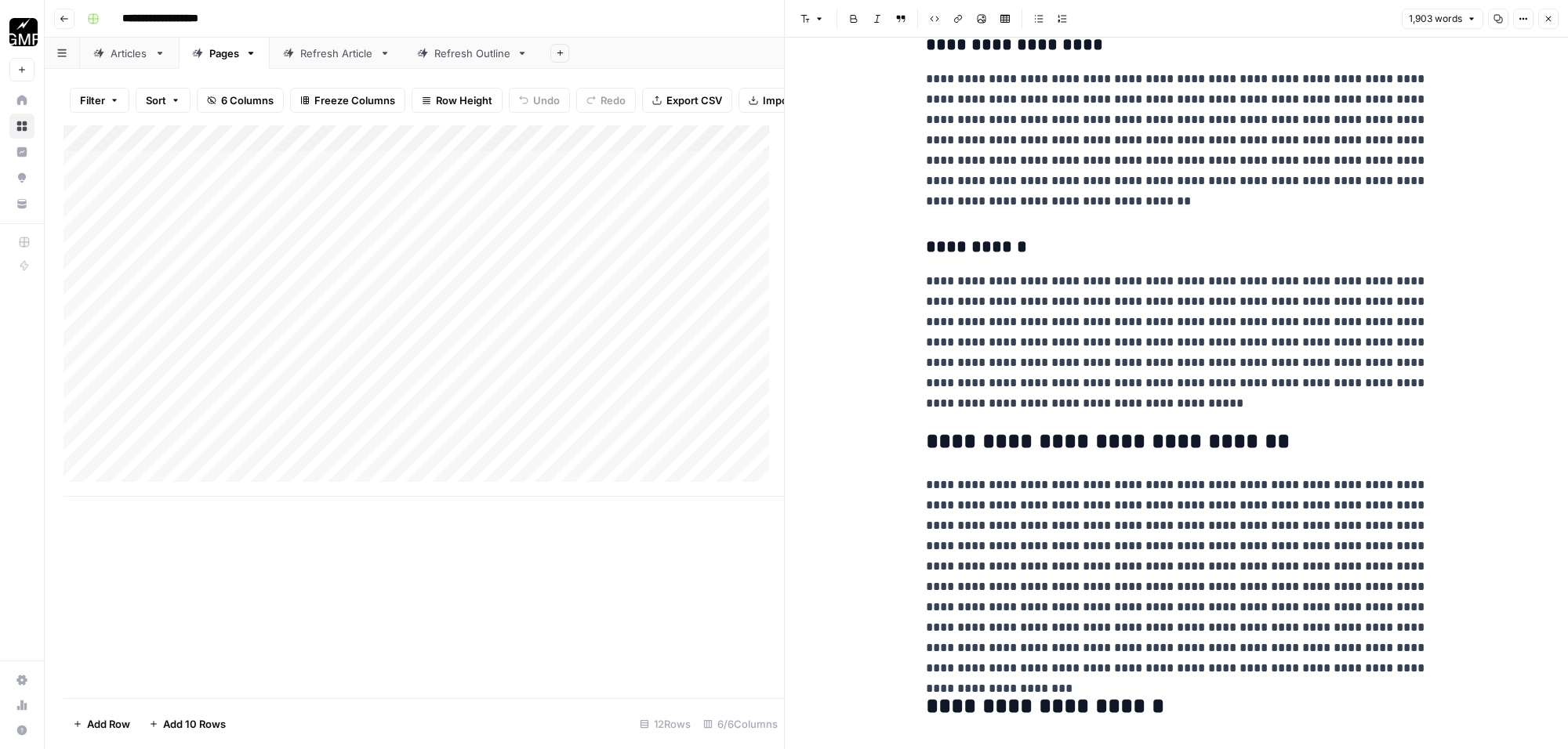
click at [1551, 15] on icon "button" at bounding box center [1549, 19] width 10 height 10
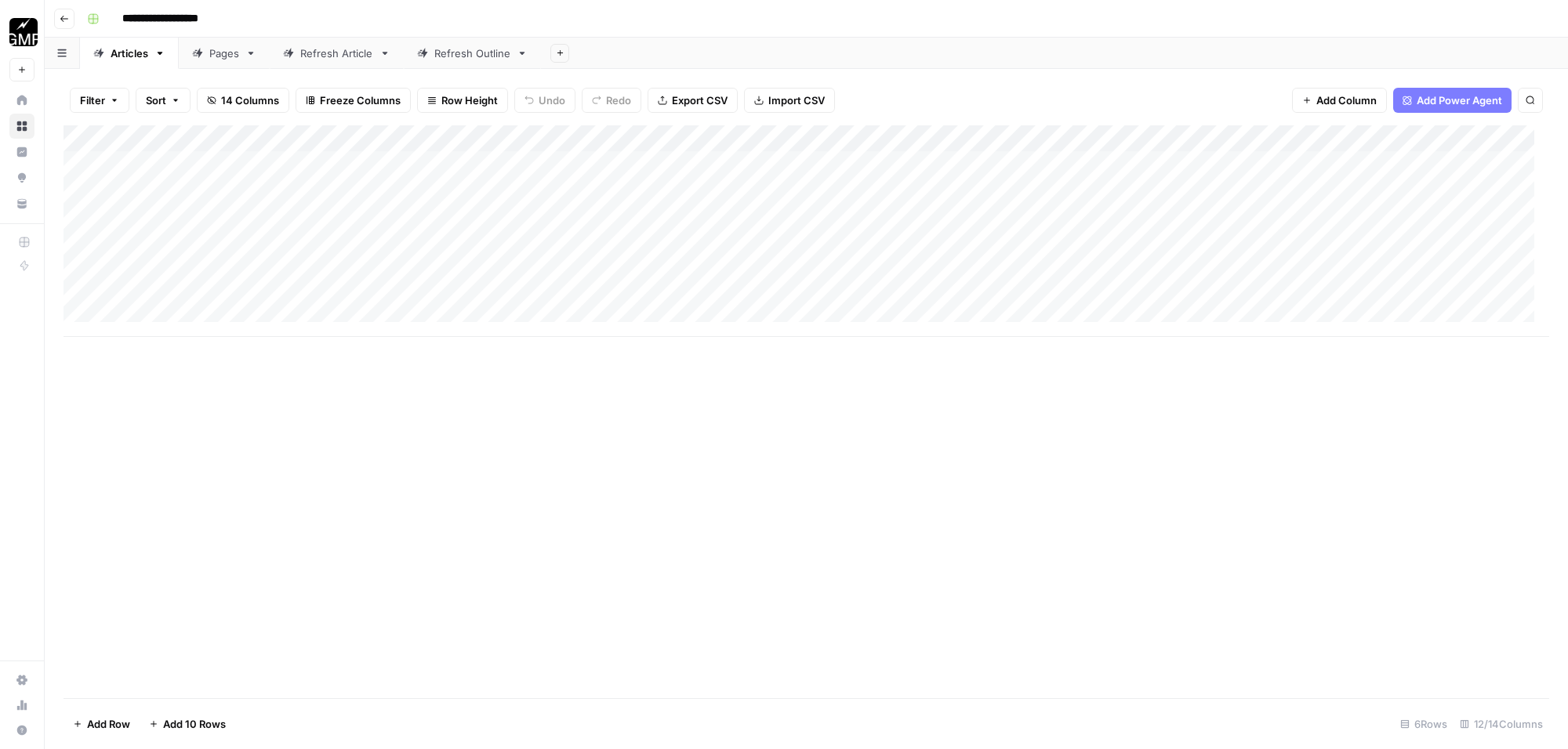
click at [225, 60] on div "Pages" at bounding box center [224, 53] width 30 height 15
click at [789, 241] on div "Add Column" at bounding box center [806, 310] width 1486 height 371
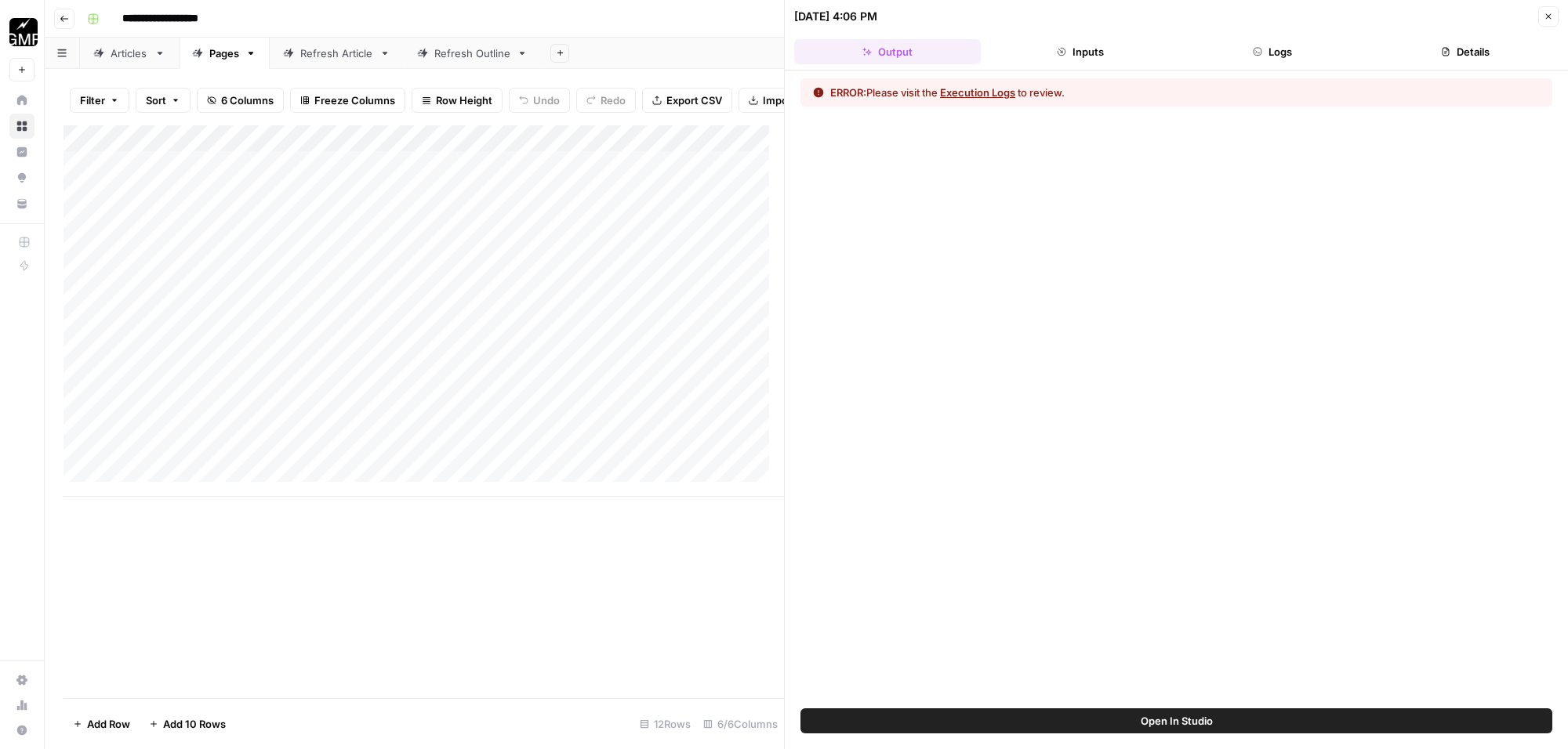
click at [965, 91] on button "Execution Logs" at bounding box center [978, 93] width 75 height 15
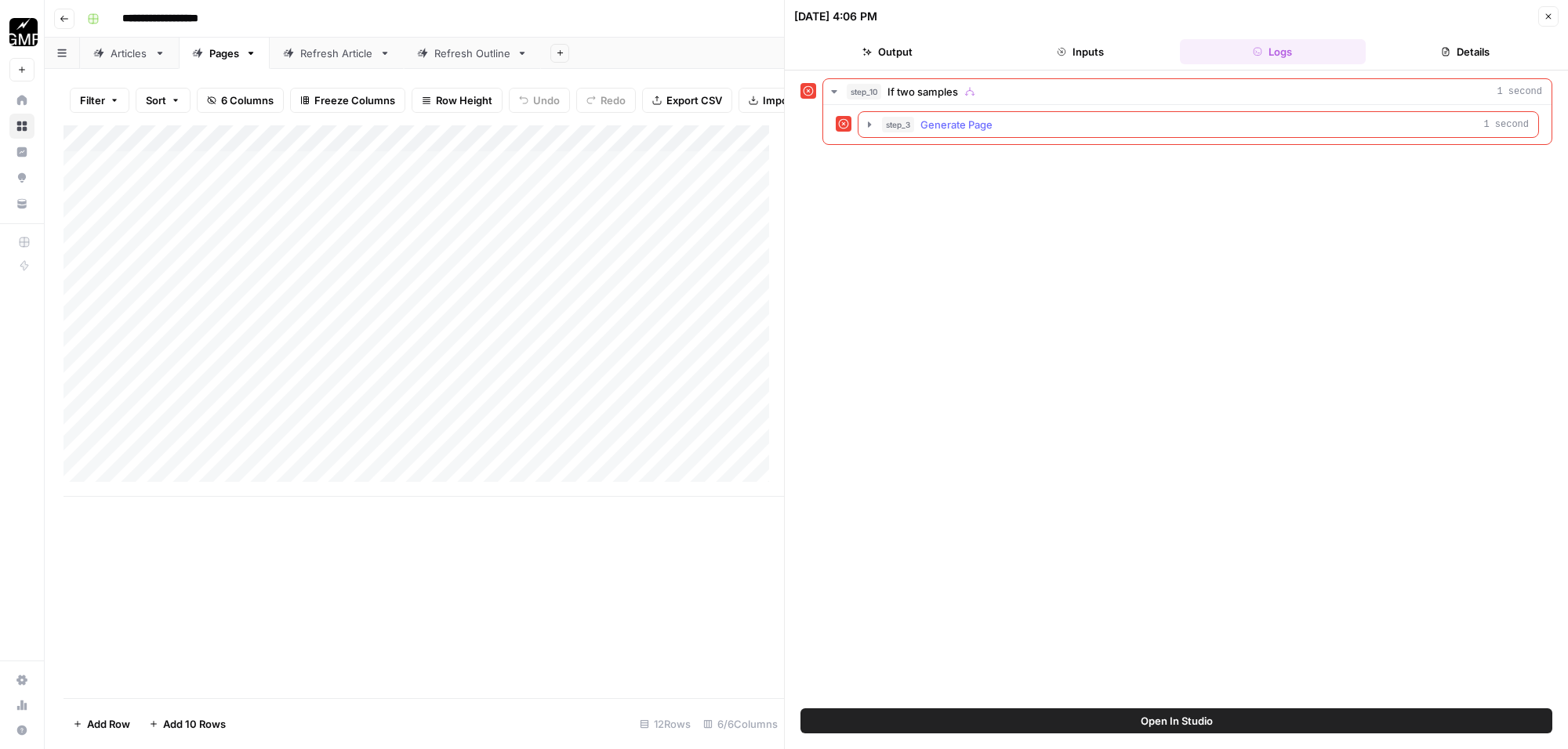
click at [864, 125] on icon "button" at bounding box center [869, 124] width 13 height 13
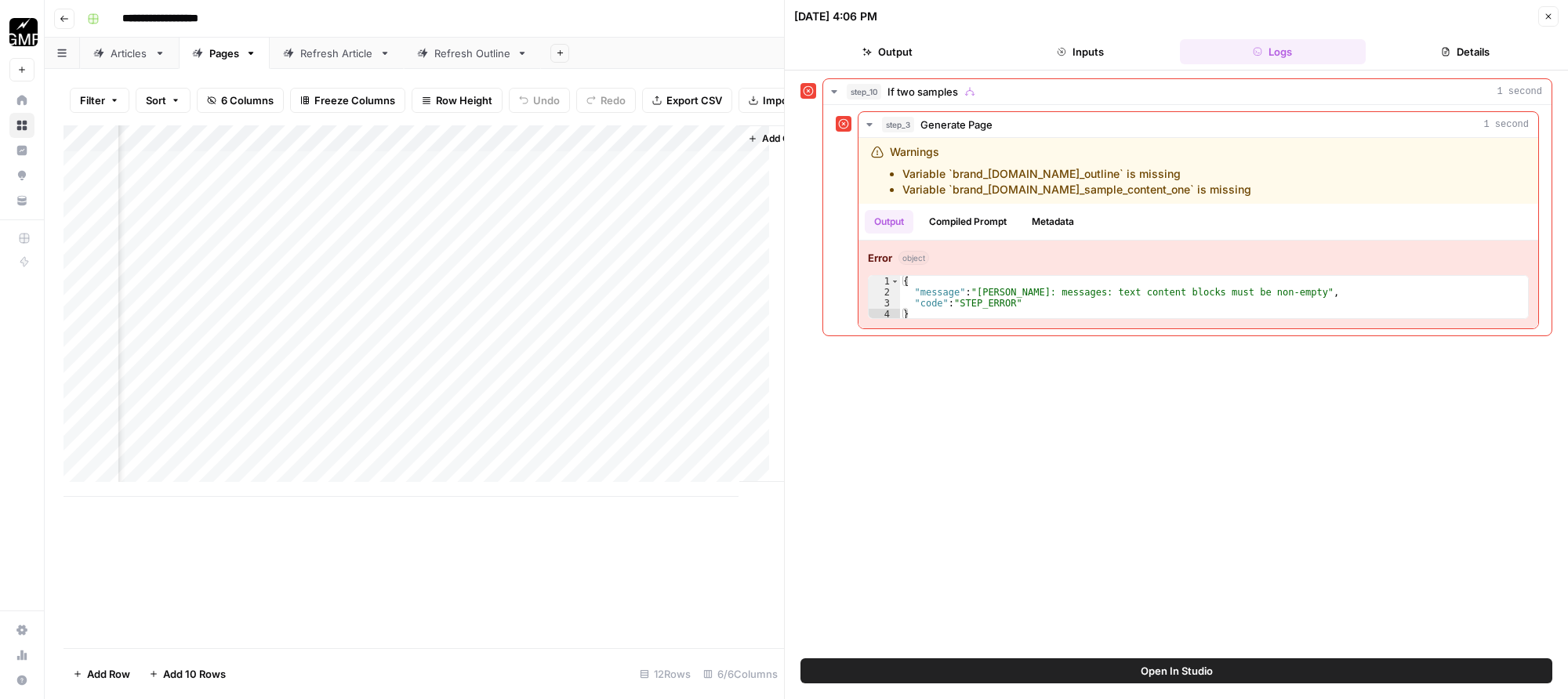
scroll to position [0, 212]
drag, startPoint x: 1070, startPoint y: 174, endPoint x: 964, endPoint y: 176, distance: 106.0
click at [964, 176] on li "Variable `brand_kit.page_outline` is missing" at bounding box center [1077, 174] width 349 height 15
drag, startPoint x: 1141, startPoint y: 187, endPoint x: 928, endPoint y: 191, distance: 213.0
click at [928, 191] on li "Variable `brand_kit.page_sample_content_one` is missing" at bounding box center [1077, 190] width 349 height 15
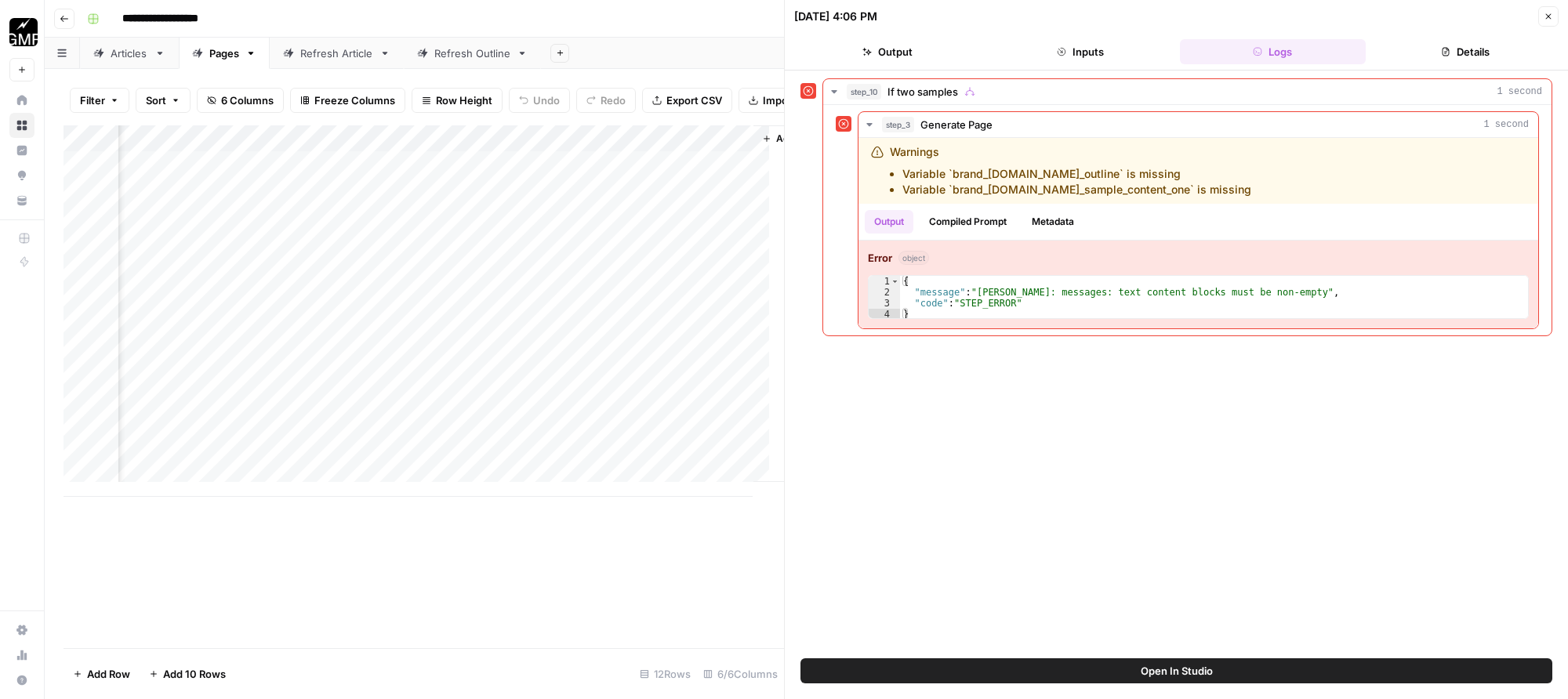
click at [1229, 428] on div "step_10 If two samples 1 second step_3 Generate Page 1 second Warnings Variable…" at bounding box center [1176, 364] width 752 height 573
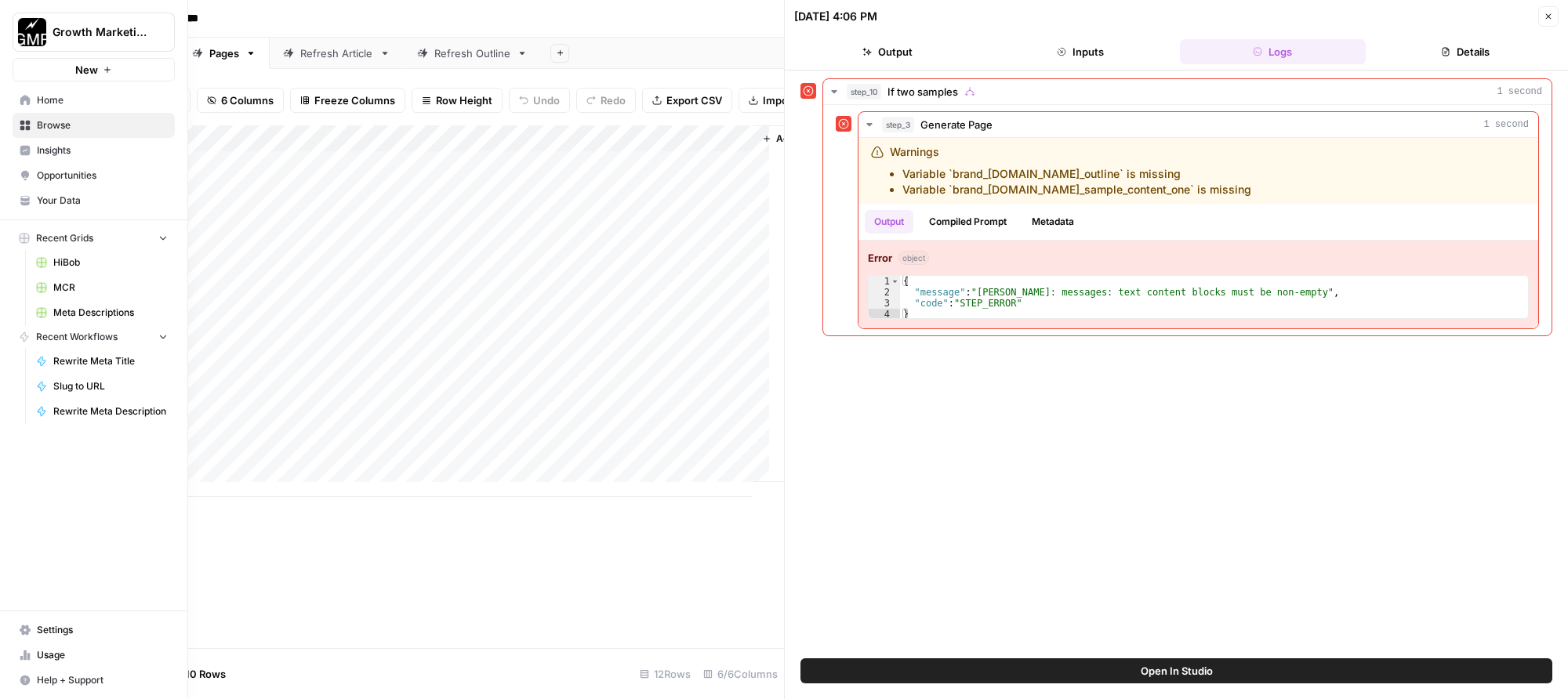
click at [73, 99] on span "Home" at bounding box center [102, 100] width 131 height 14
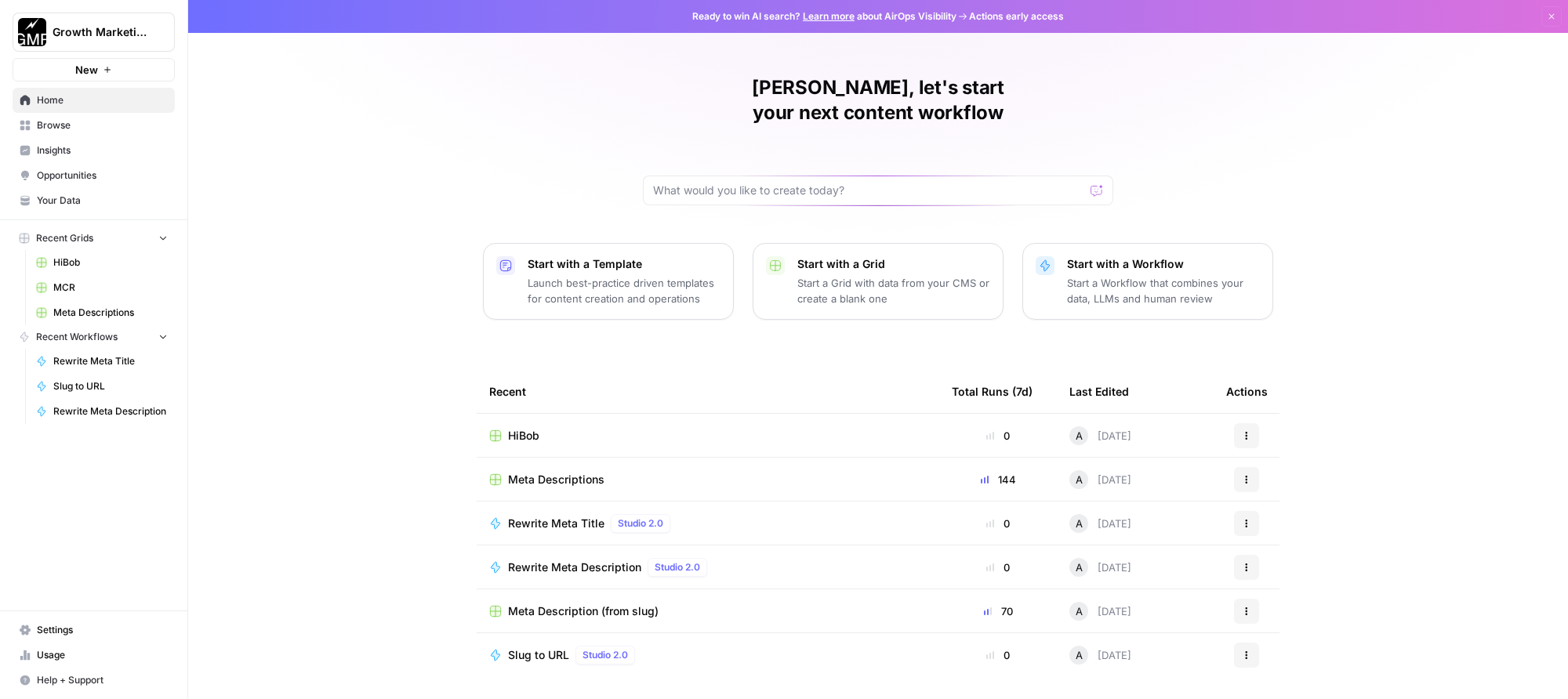
click at [96, 200] on span "Your Data" at bounding box center [102, 201] width 131 height 14
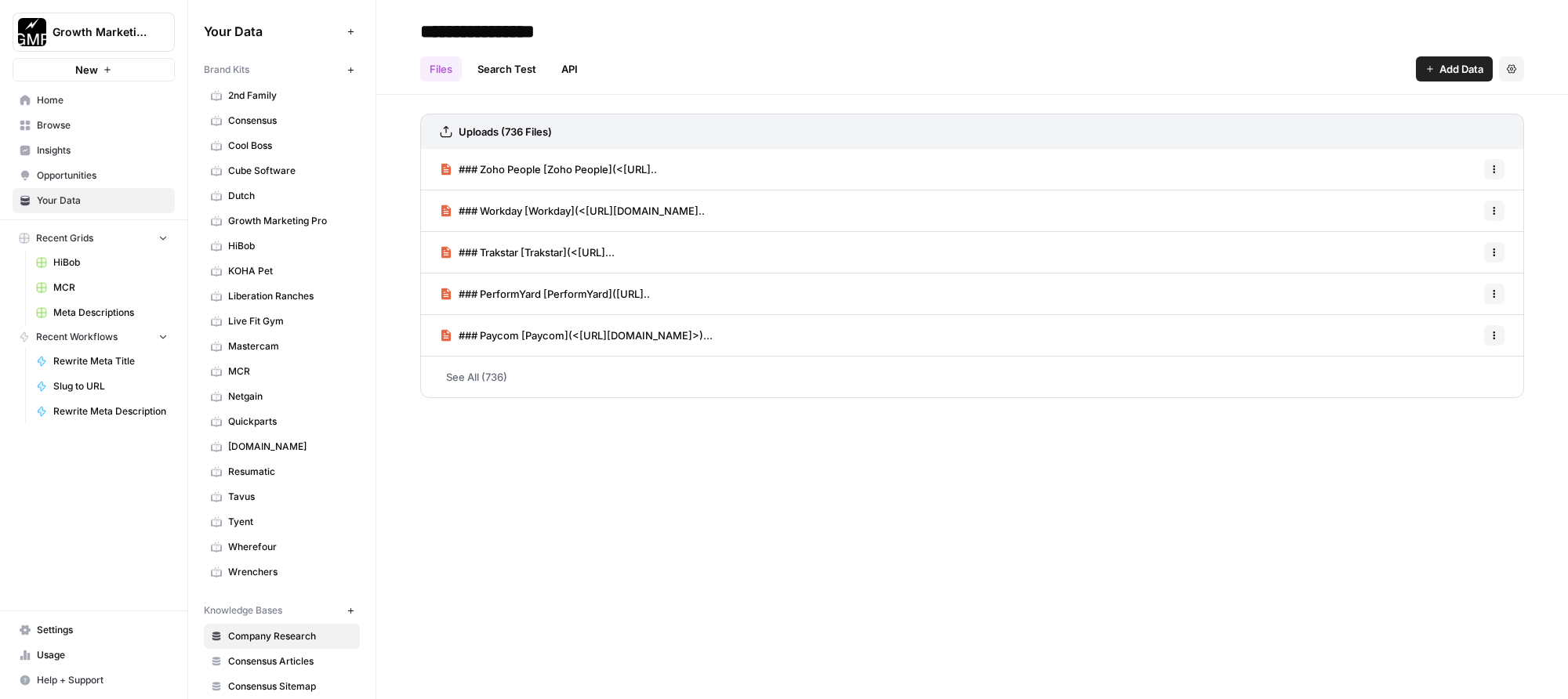
click at [277, 569] on span "Wrenchers" at bounding box center [290, 572] width 124 height 14
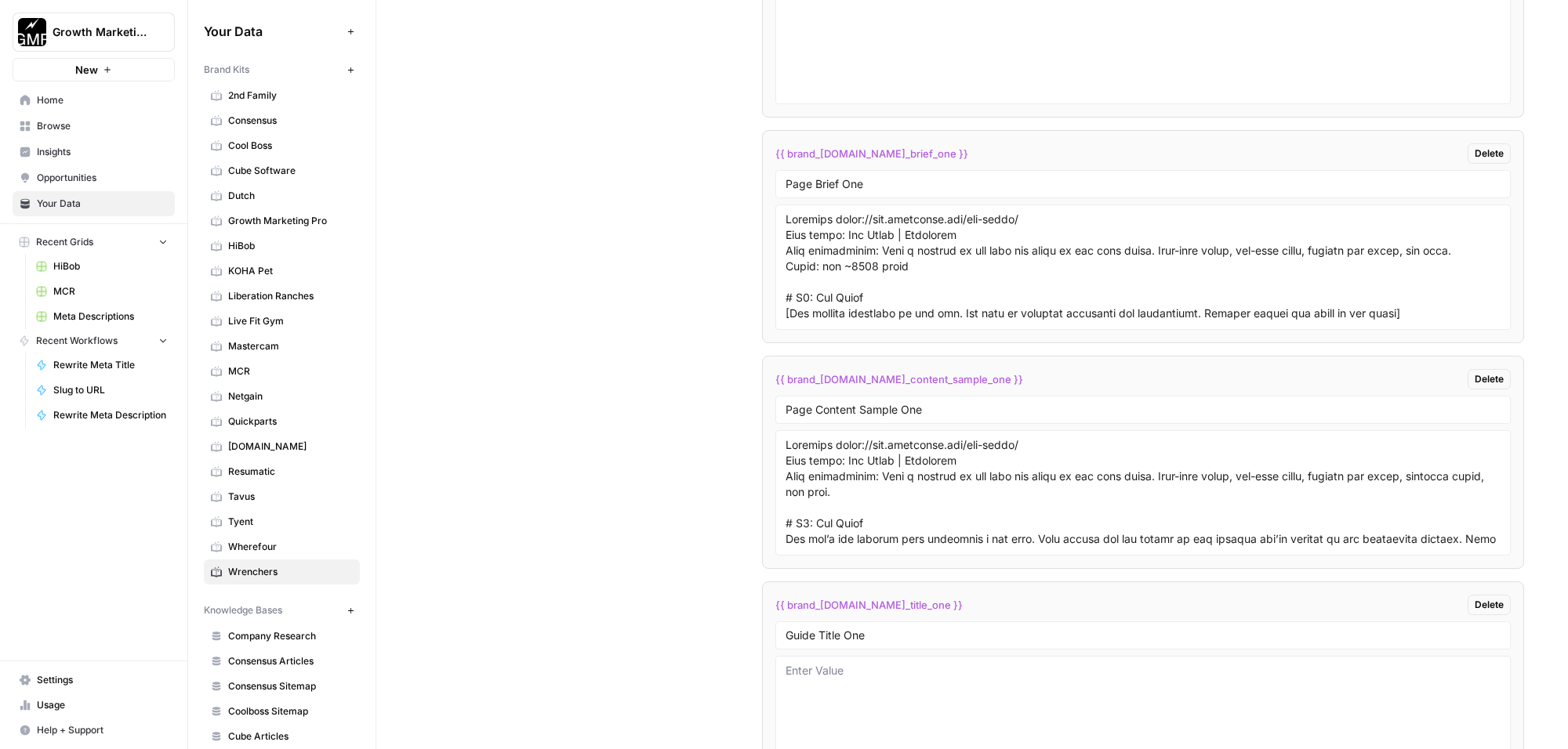
scroll to position [3029, 0]
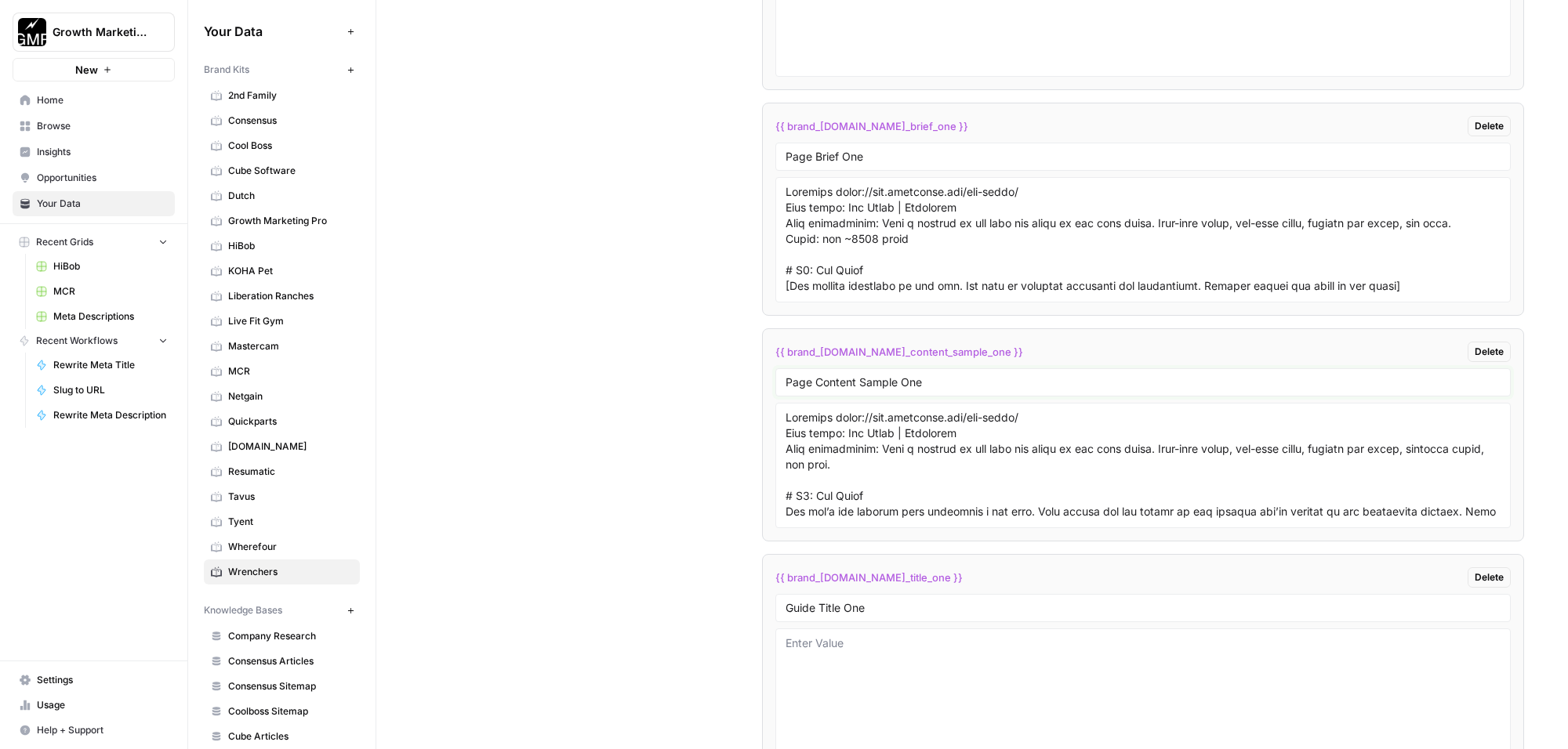
click at [898, 389] on input "Page Content Sample One" at bounding box center [1144, 383] width 716 height 14
click at [813, 389] on input "Page Content Sample One" at bounding box center [1144, 383] width 716 height 14
click at [908, 389] on input "Page Sample Content Sample One" at bounding box center [1144, 383] width 716 height 14
type input "Page Sample Content One"
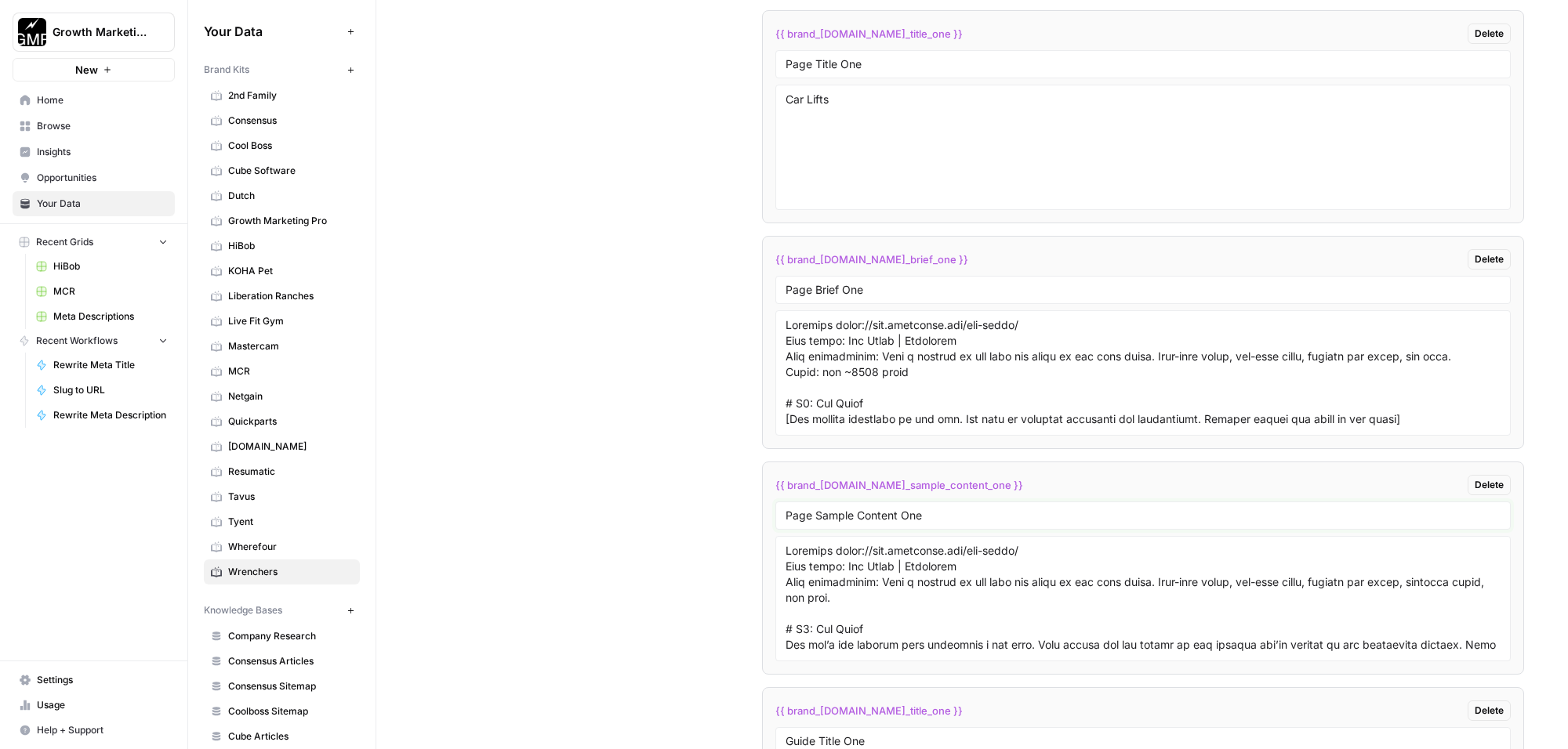
scroll to position [2930, 0]
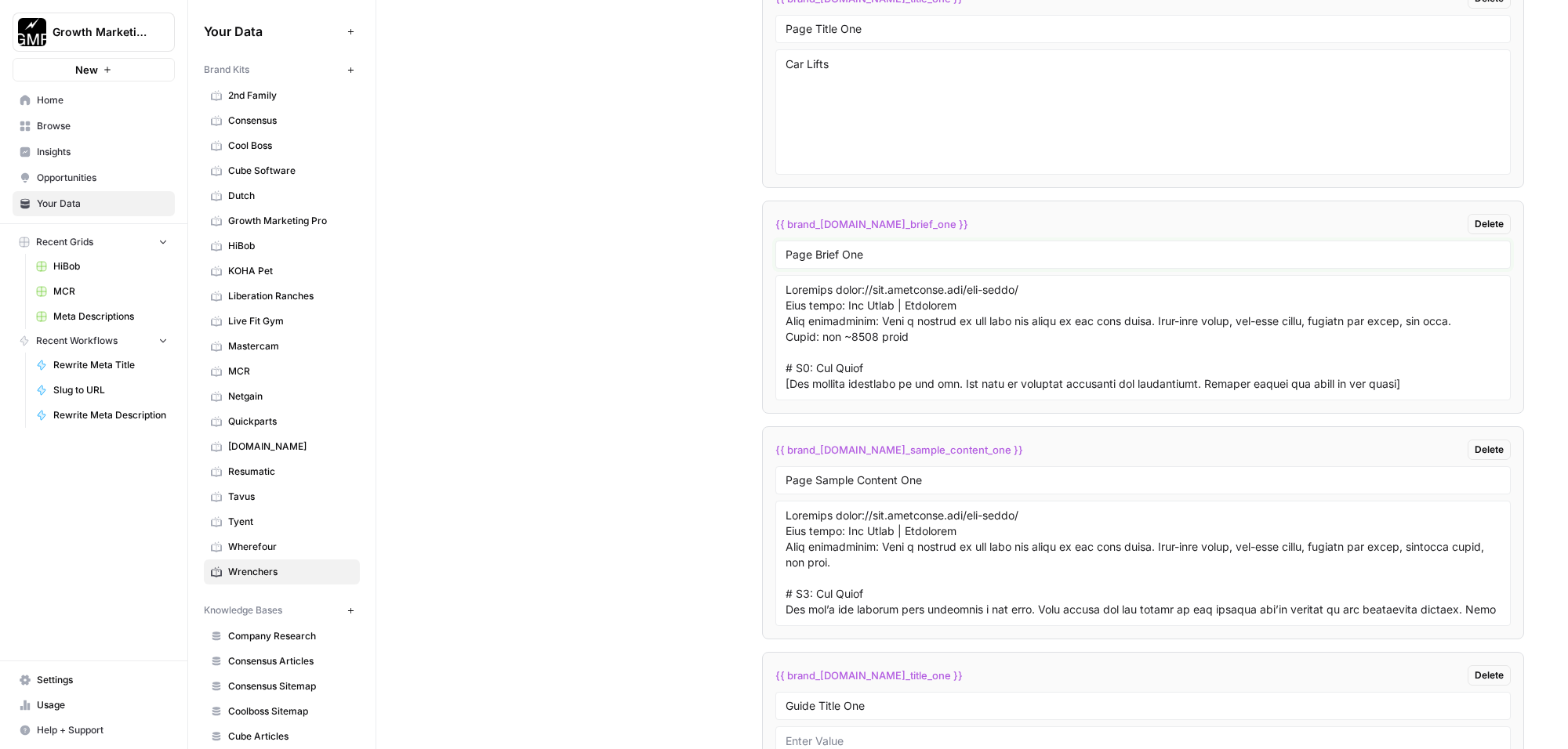
drag, startPoint x: 857, startPoint y: 263, endPoint x: 812, endPoint y: 262, distance: 45.0
click at [812, 262] on input "Page Brief One" at bounding box center [1144, 254] width 716 height 14
type input "Page Outline"
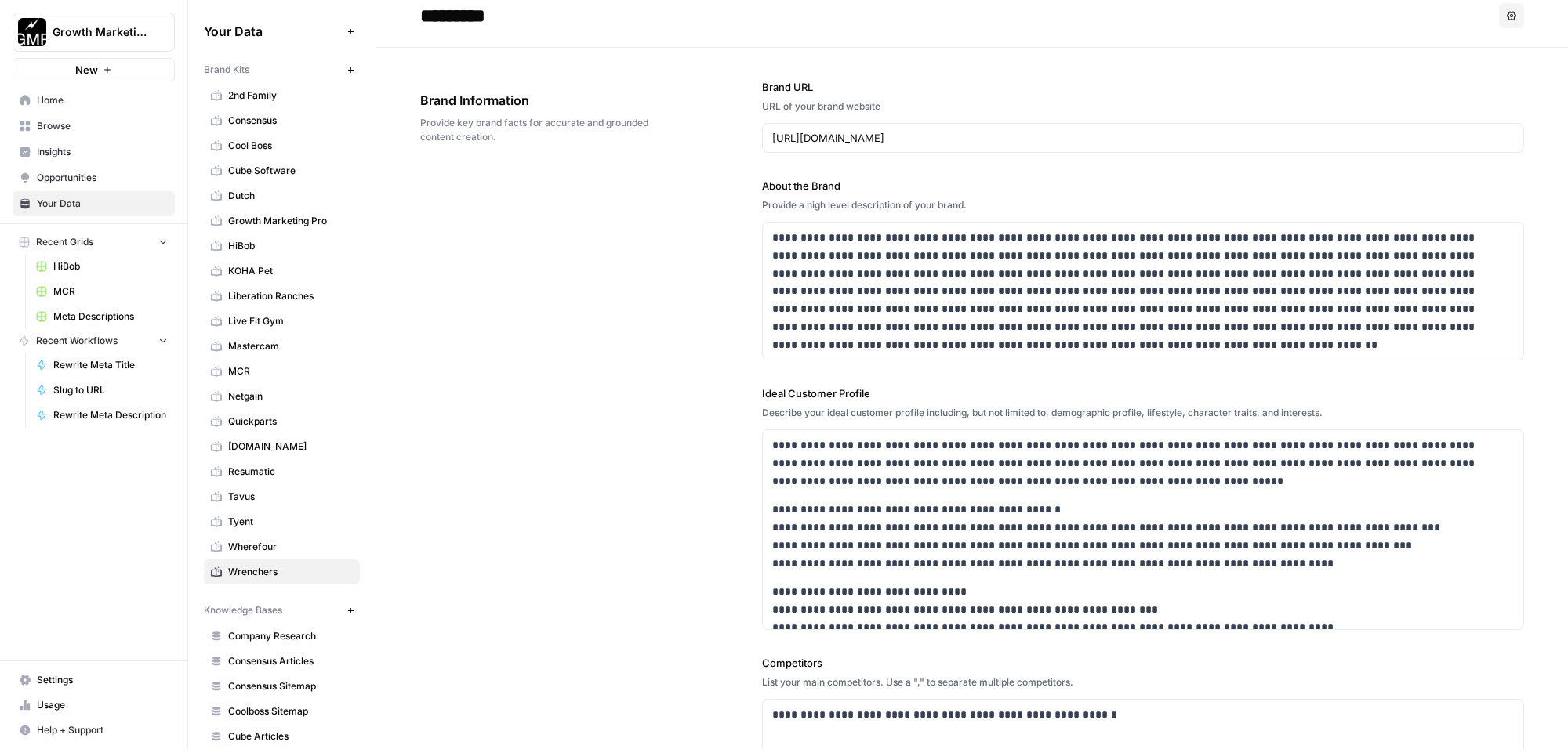
scroll to position [0, 0]
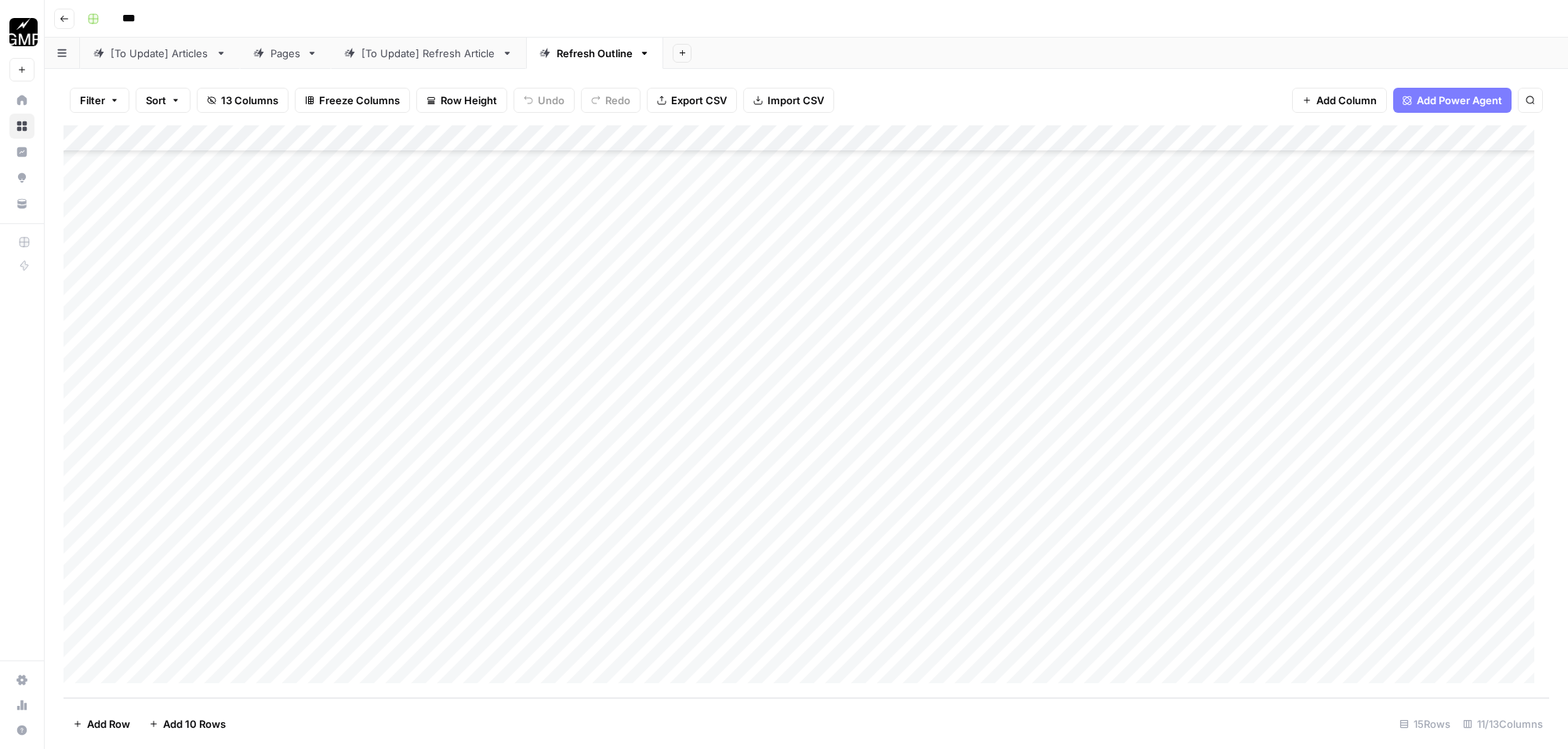
scroll to position [527, 0]
click at [430, 55] on div "[To Update] Refresh Article" at bounding box center [428, 53] width 134 height 15
click at [185, 59] on div "[To Update] Articles" at bounding box center [160, 53] width 98 height 15
click at [284, 57] on div "Pages" at bounding box center [285, 53] width 30 height 15
